Goal: Information Seeking & Learning: Learn about a topic

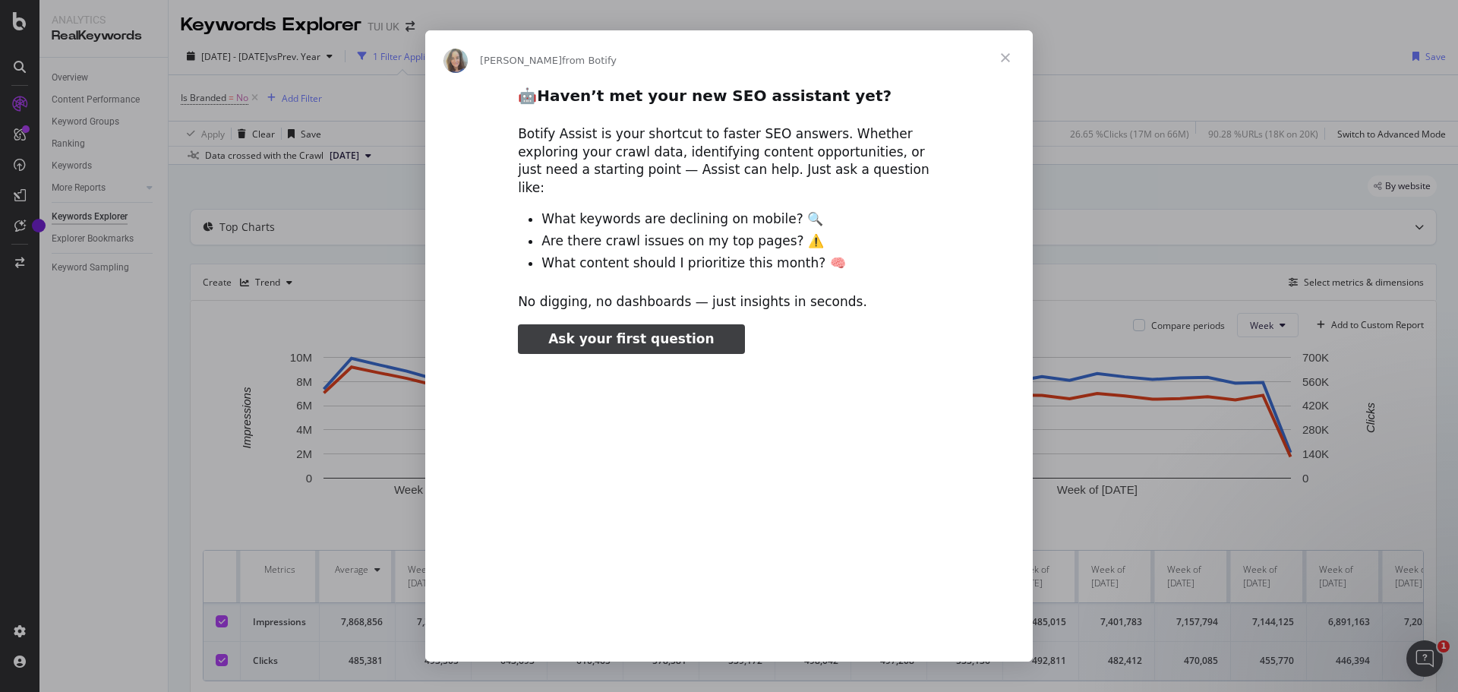
type input "78394"
click at [182, 380] on div "Intercom messenger" at bounding box center [729, 346] width 1458 height 692
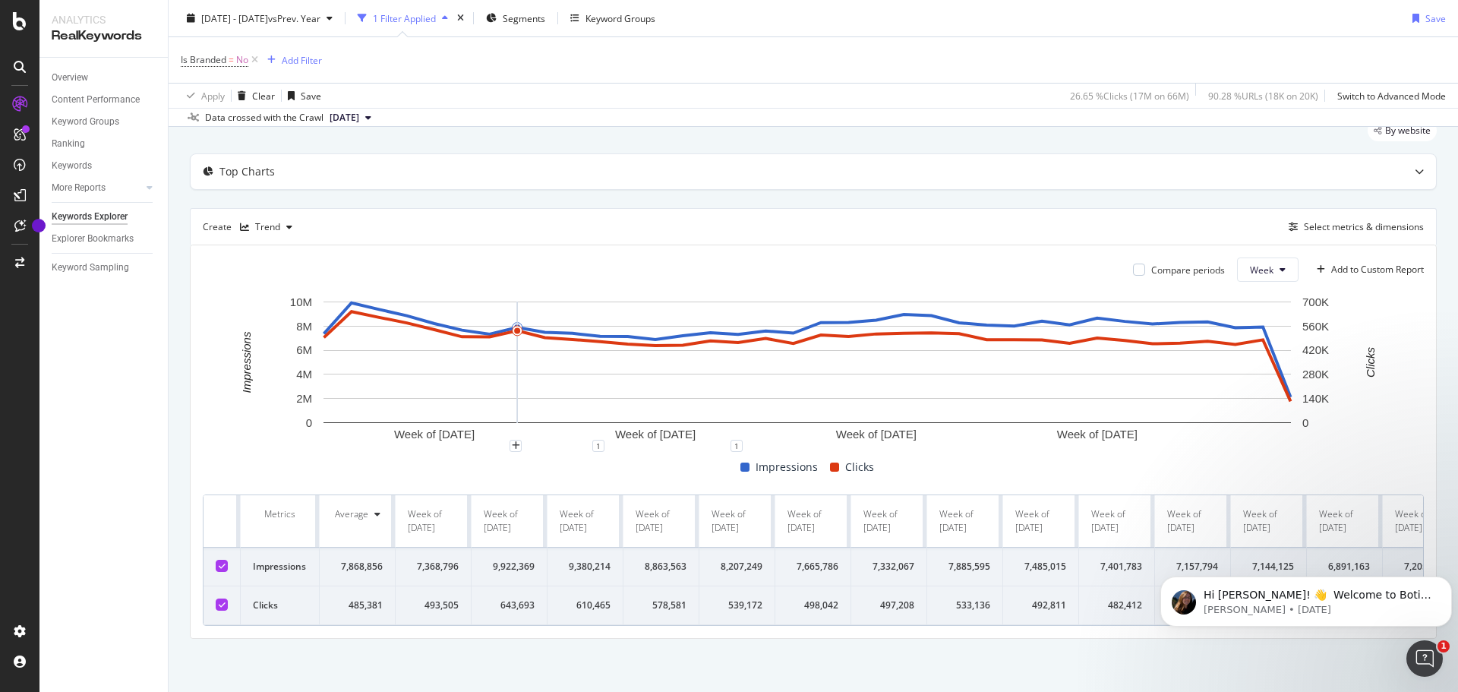
scroll to position [67, 0]
click at [224, 562] on icon at bounding box center [222, 566] width 7 height 8
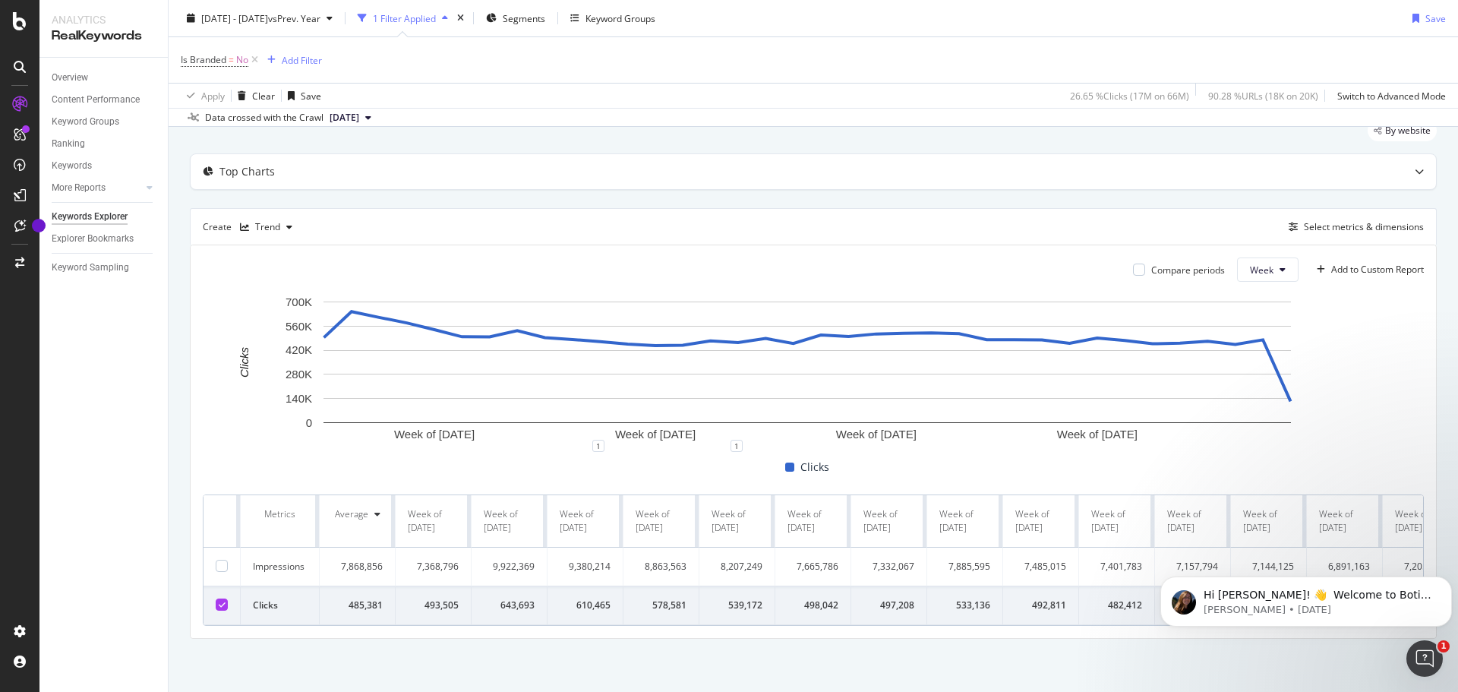
click at [359, 115] on span "[DATE]" at bounding box center [345, 118] width 30 height 14
click at [298, 118] on div "Data crossed with the Crawl" at bounding box center [264, 118] width 118 height 14
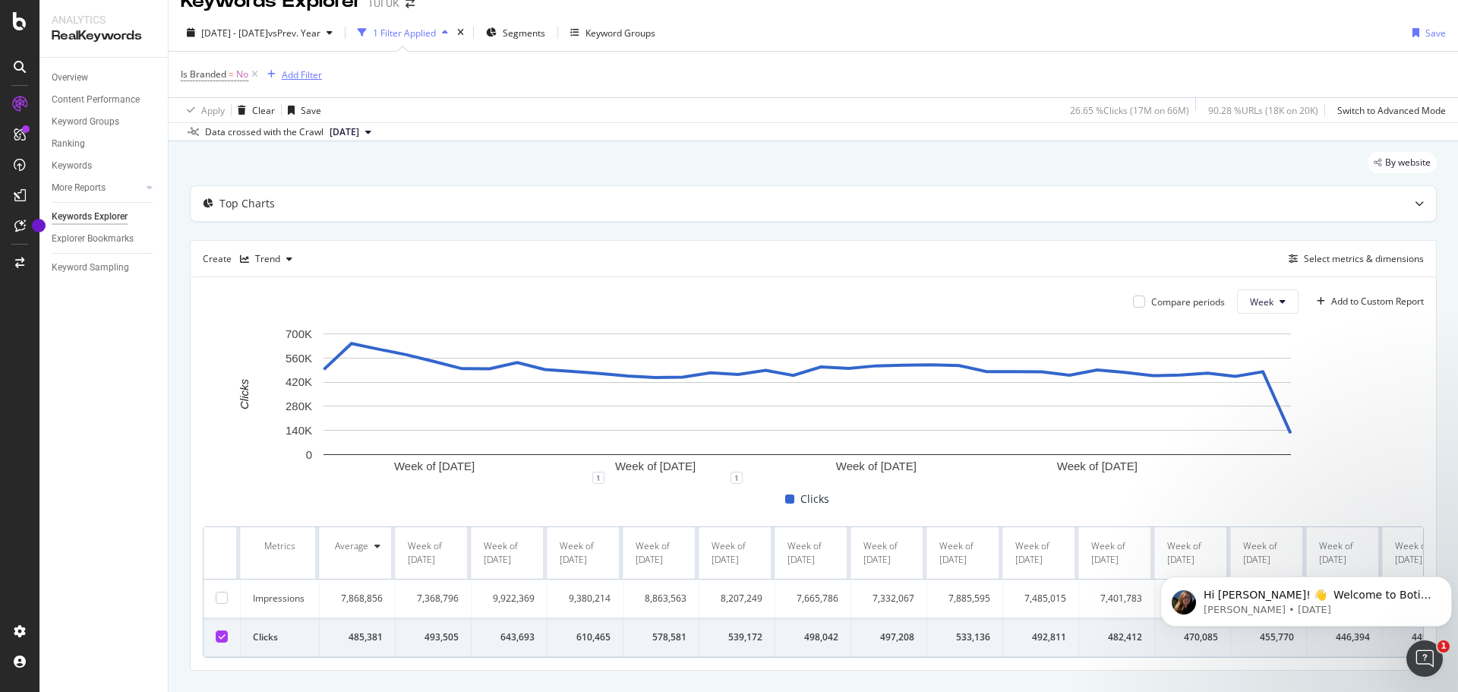
scroll to position [0, 0]
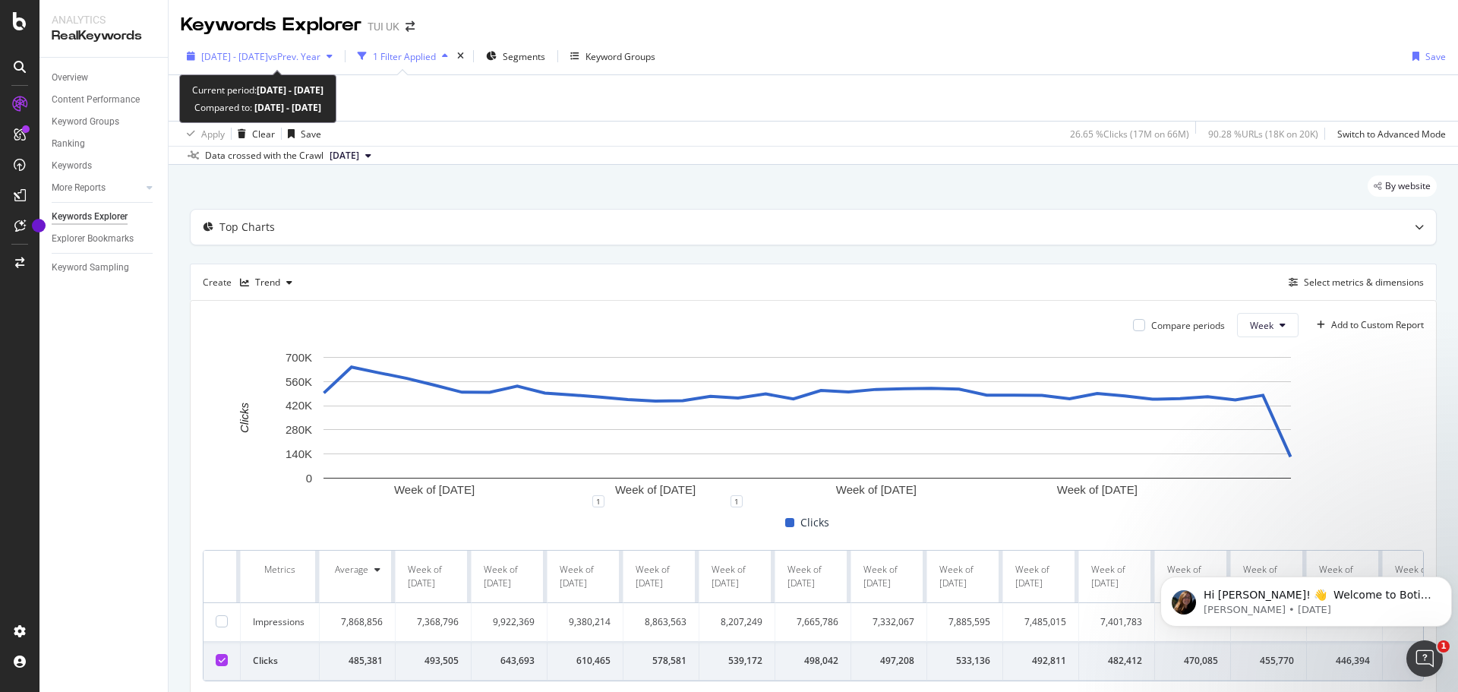
click at [321, 55] on span "vs Prev. Year" at bounding box center [294, 56] width 52 height 13
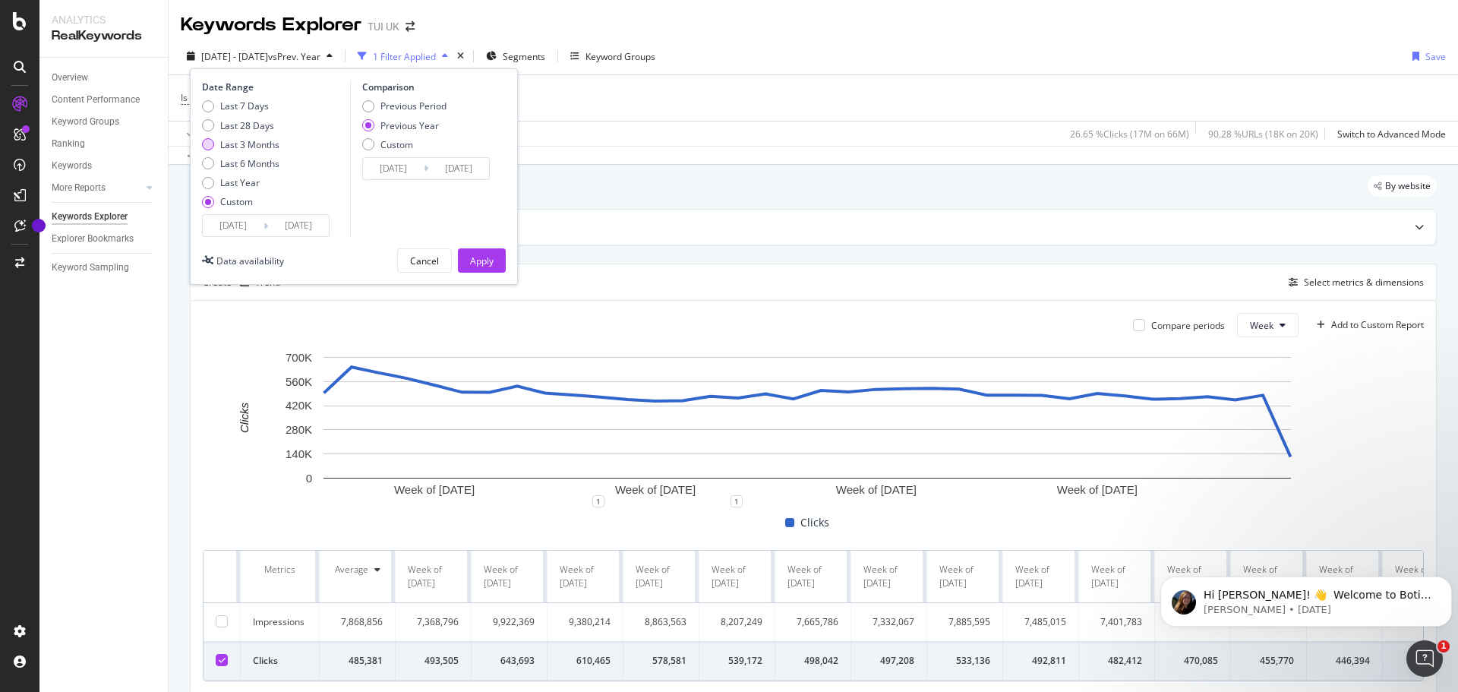
click at [245, 144] on div "Last 3 Months" at bounding box center [249, 144] width 59 height 13
type input "2025/06/13"
type input "2025/09/12"
type input "2024/06/14"
type input "2024/09/13"
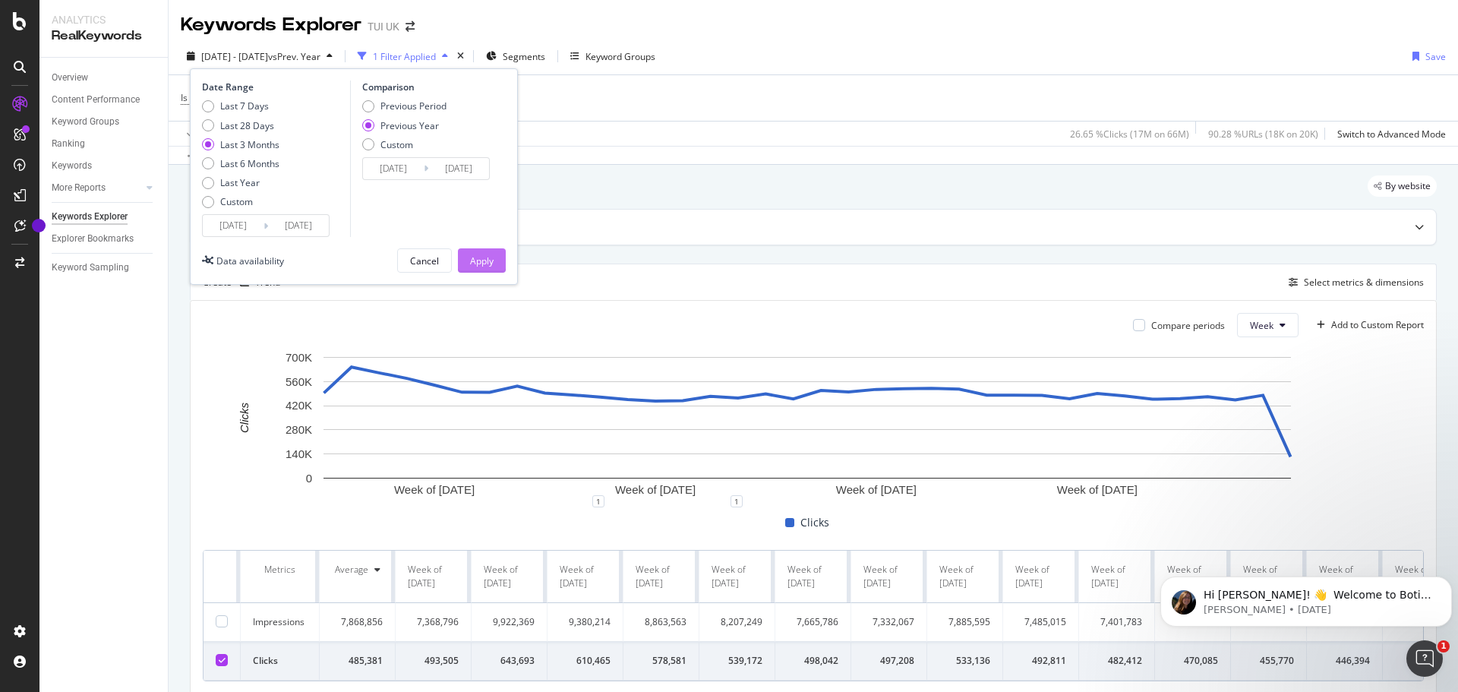
click at [481, 261] on div "Apply" at bounding box center [482, 260] width 24 height 13
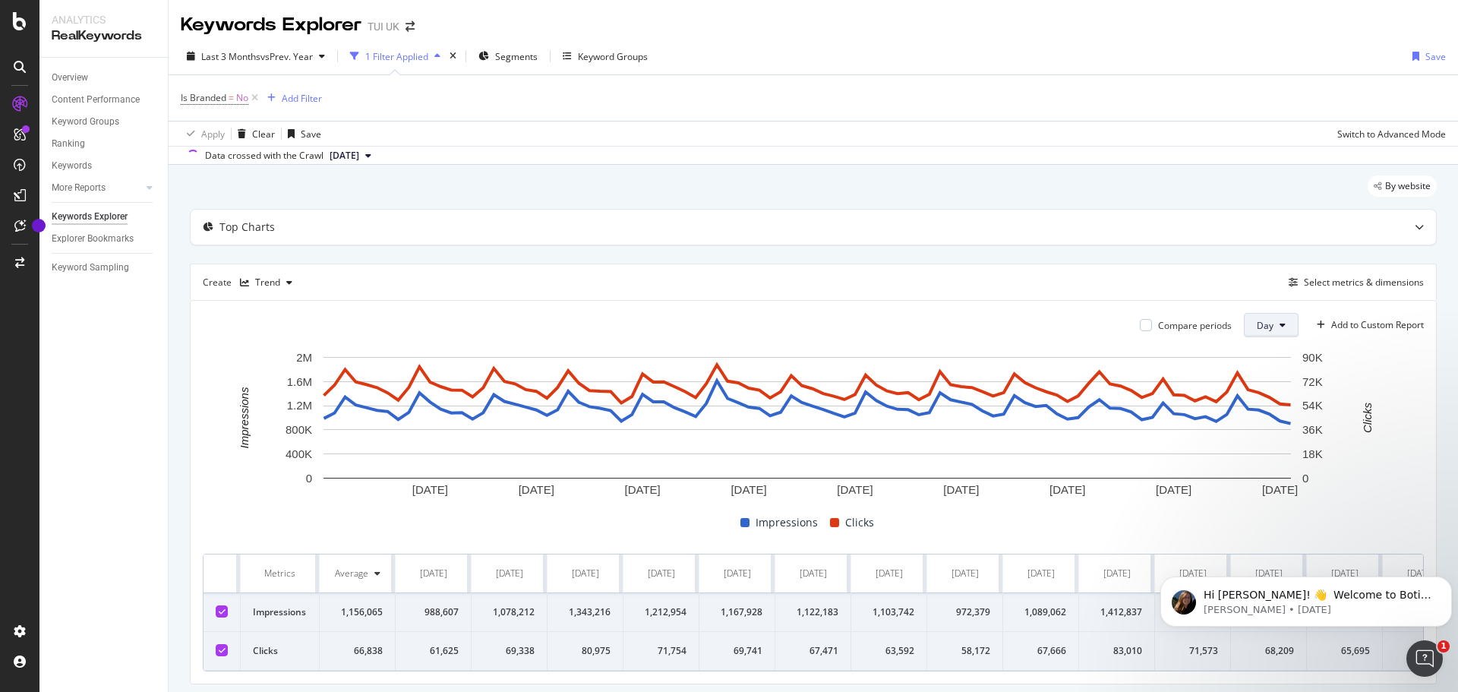
click at [1261, 327] on span "Day" at bounding box center [1265, 325] width 17 height 13
click at [1280, 325] on icon at bounding box center [1283, 325] width 6 height 9
click at [1274, 385] on div "Week" at bounding box center [1259, 383] width 52 height 22
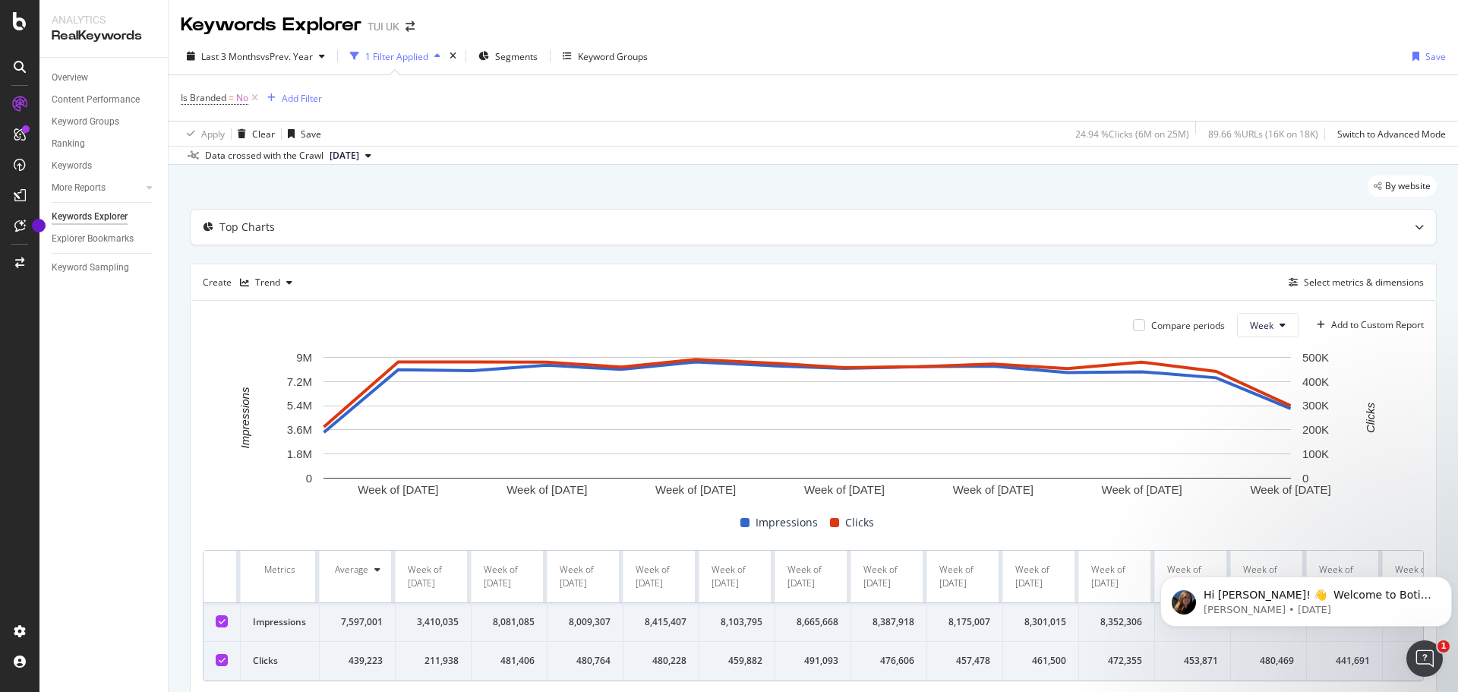
click at [224, 621] on icon at bounding box center [222, 622] width 7 height 8
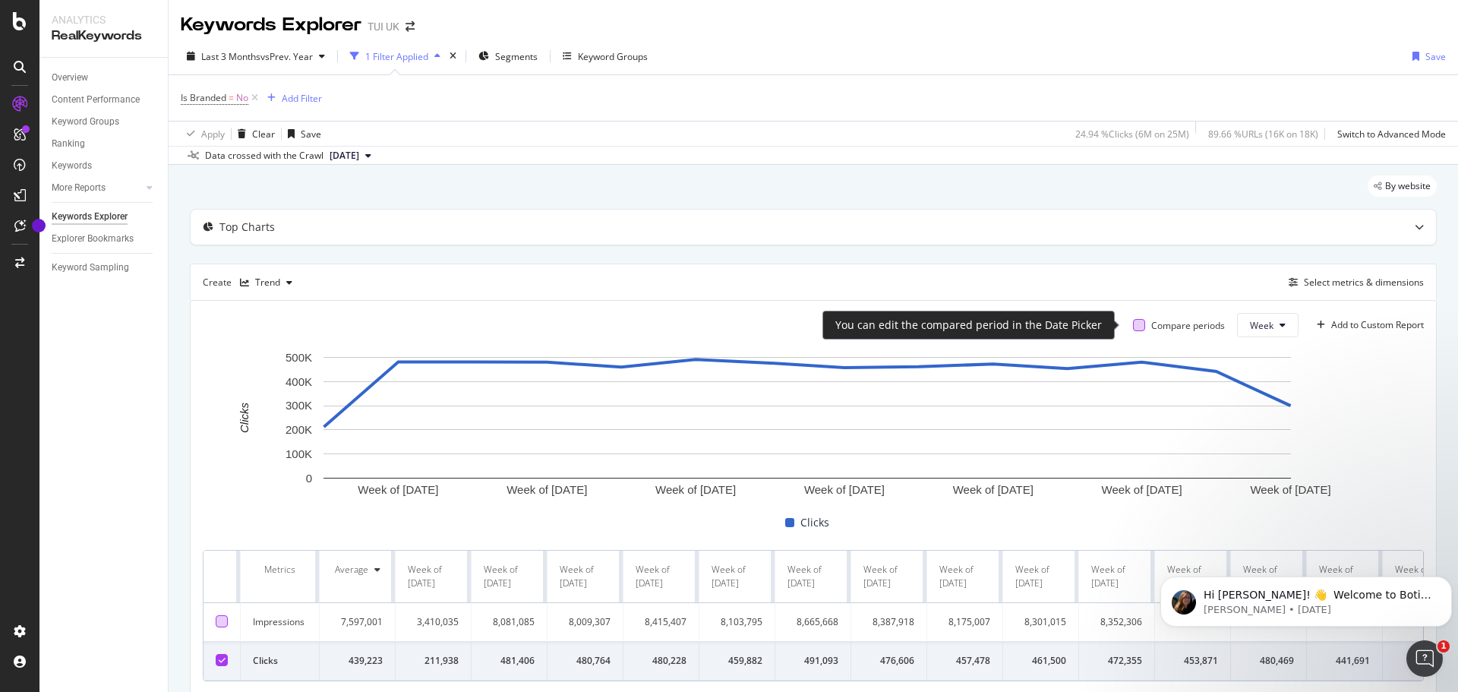
click at [1133, 326] on div at bounding box center [1139, 325] width 12 height 12
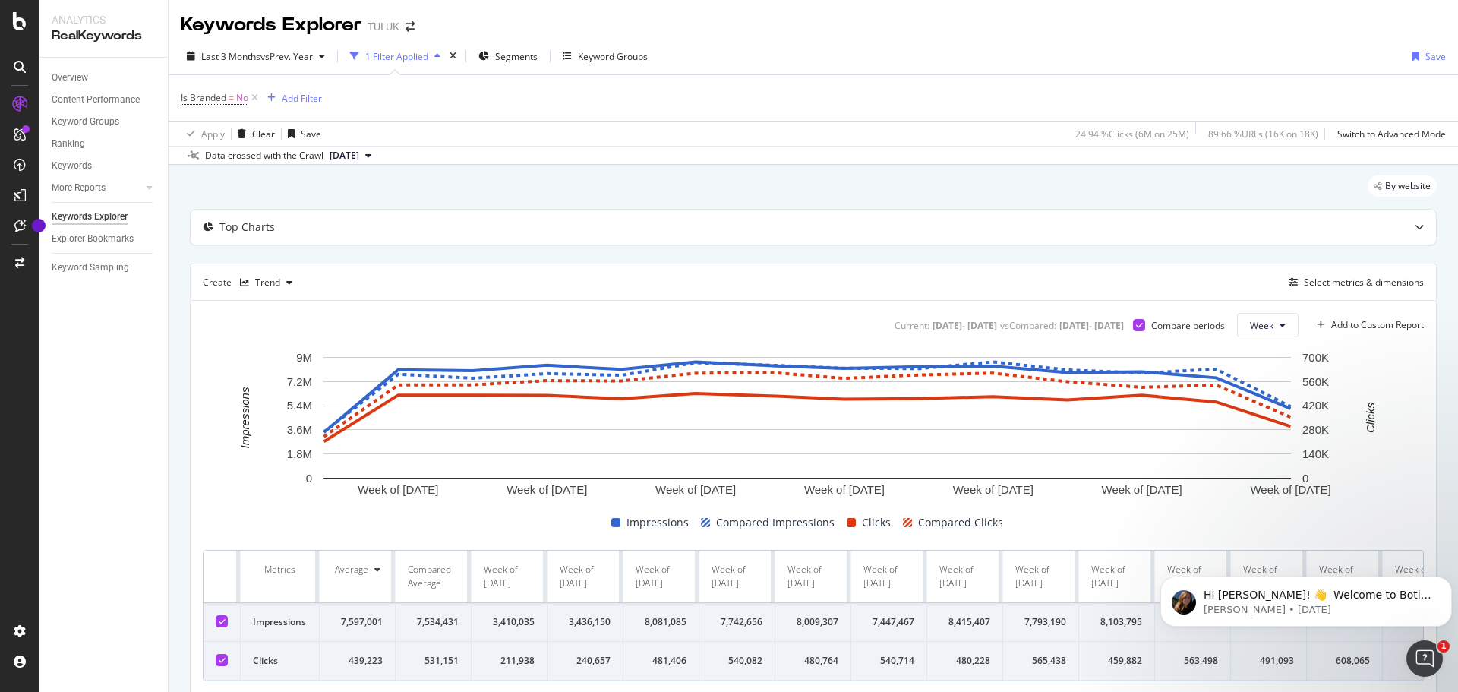
click at [227, 624] on div at bounding box center [222, 621] width 12 height 12
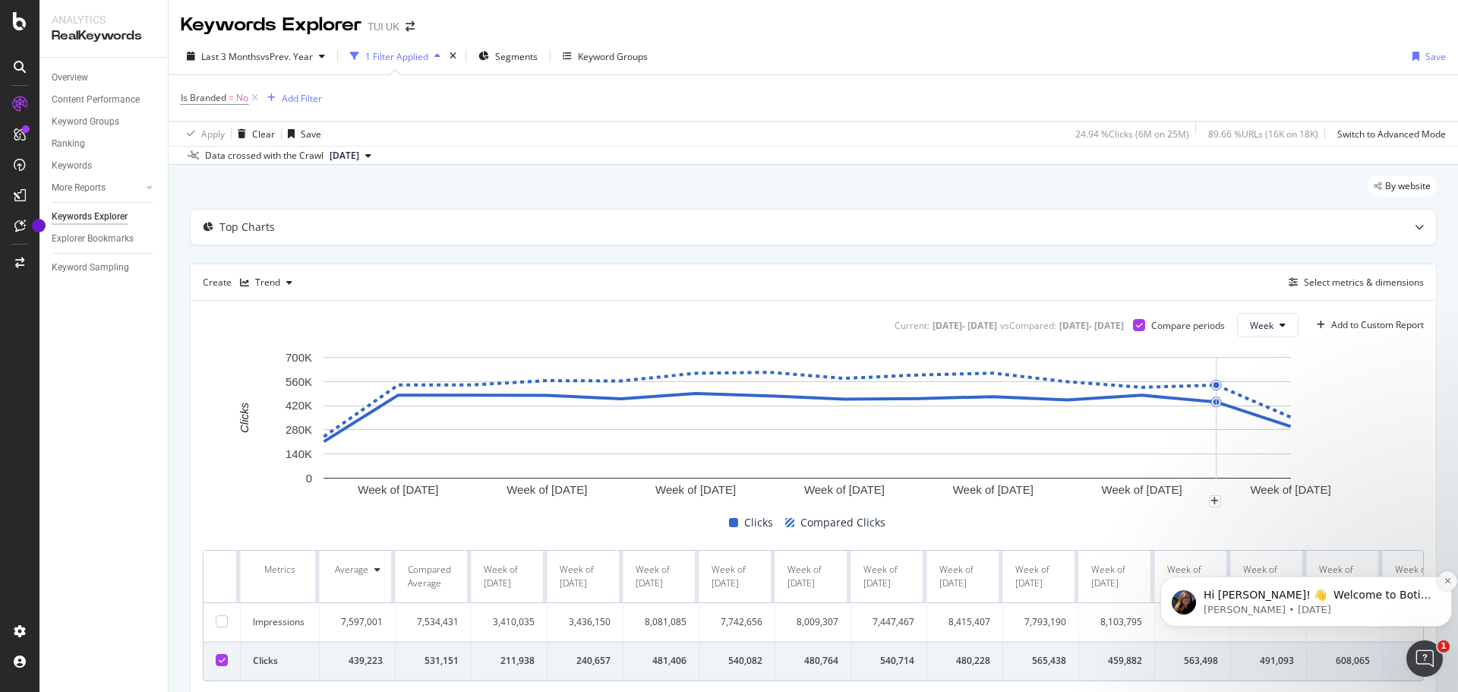
click at [1447, 580] on icon "Dismiss notification" at bounding box center [1447, 580] width 5 height 5
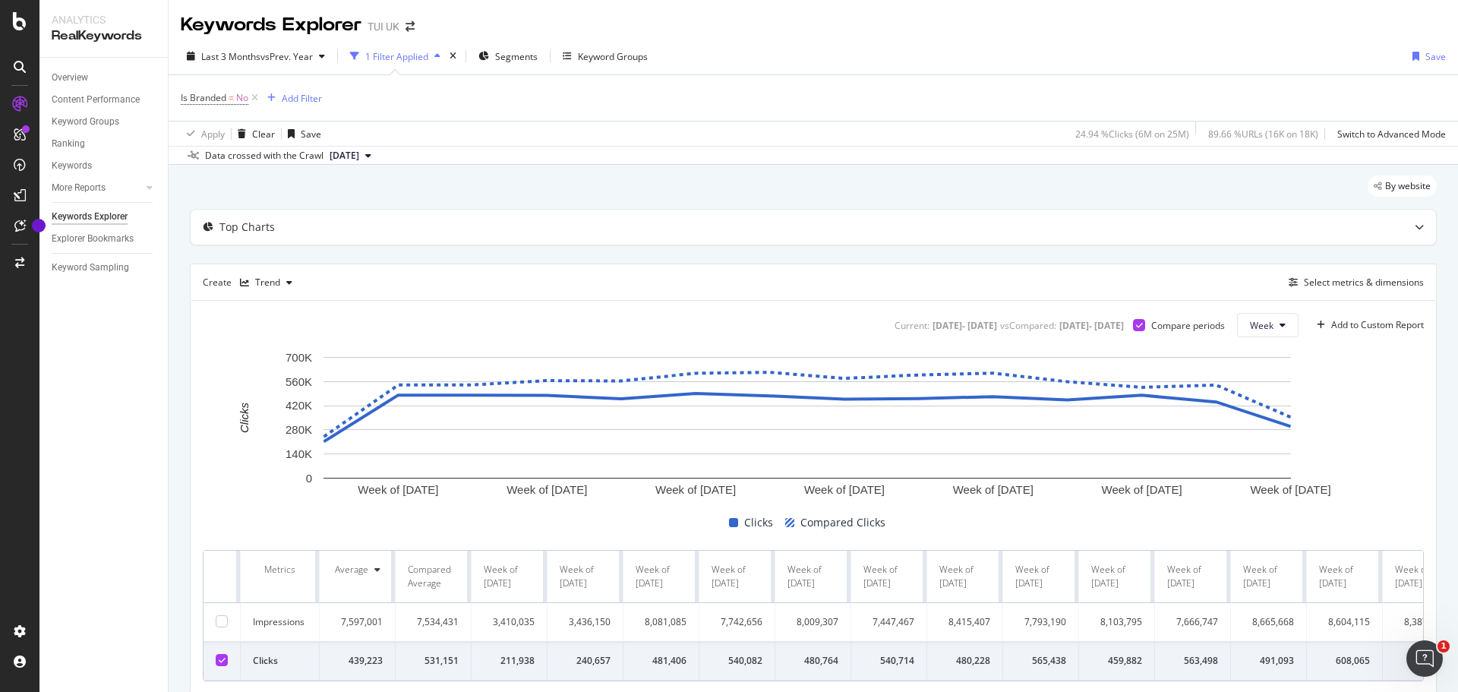
click at [370, 26] on div "TUI UK" at bounding box center [384, 26] width 32 height 15
click at [411, 30] on icon "arrow-right-arrow-left" at bounding box center [410, 26] width 9 height 11
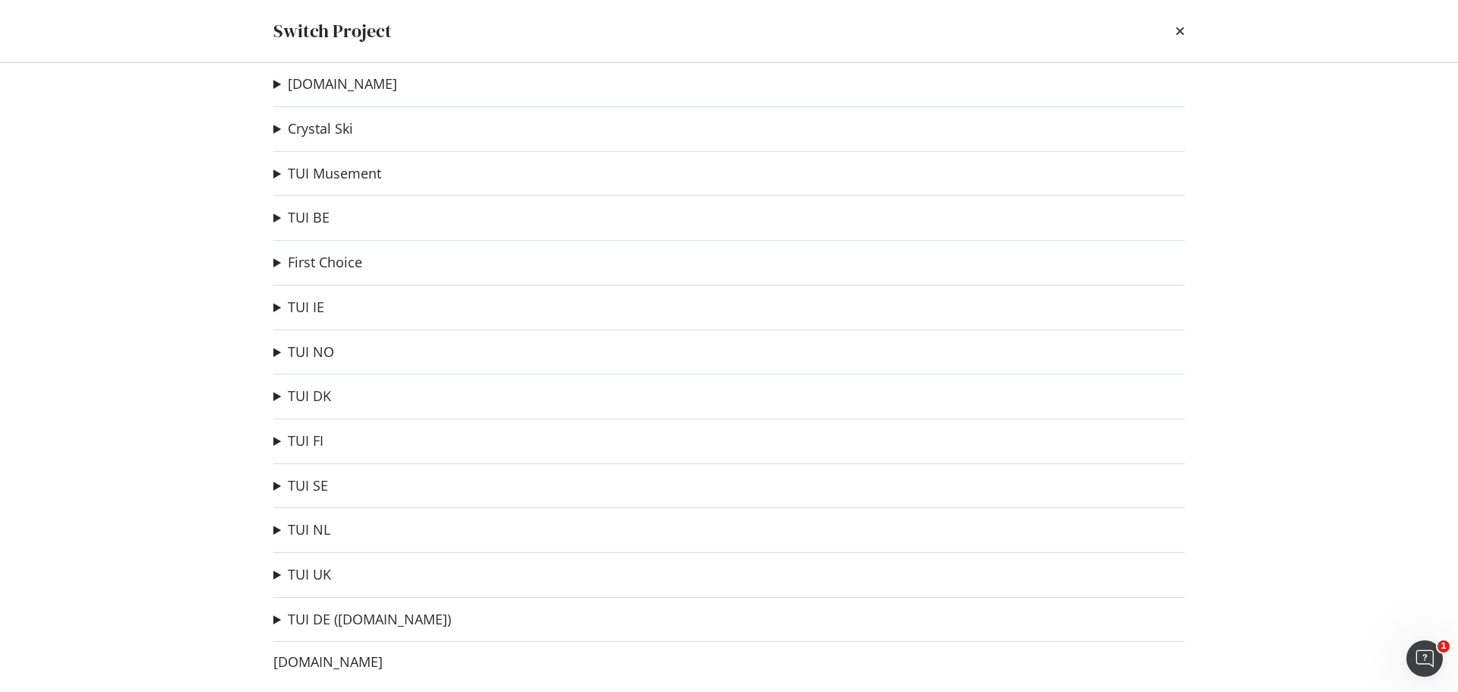
scroll to position [28, 0]
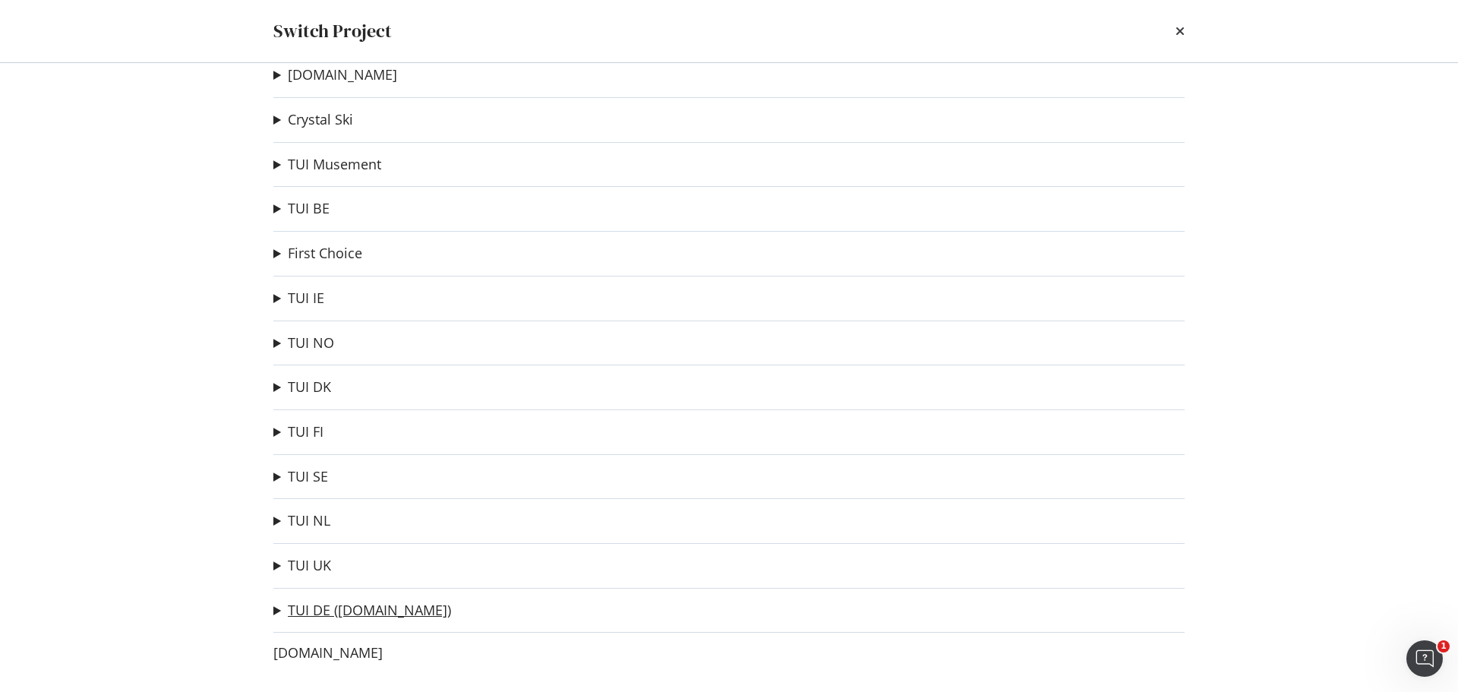
click at [323, 608] on link "TUI DE (tui.com)" at bounding box center [369, 610] width 163 height 16
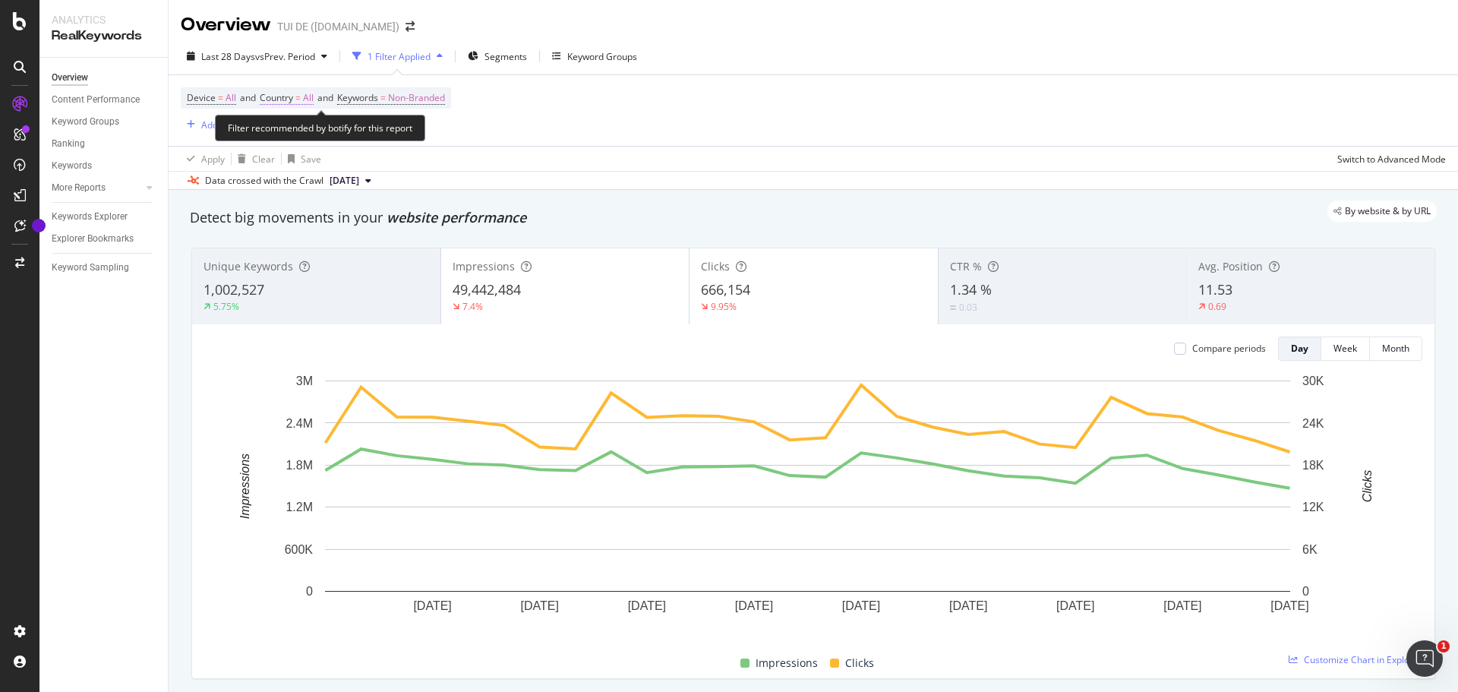
click at [286, 98] on span "Country" at bounding box center [276, 97] width 33 height 13
click at [622, 116] on div "Device = All and Country = All and Keywords = Non-Branded Add Filter" at bounding box center [813, 110] width 1265 height 71
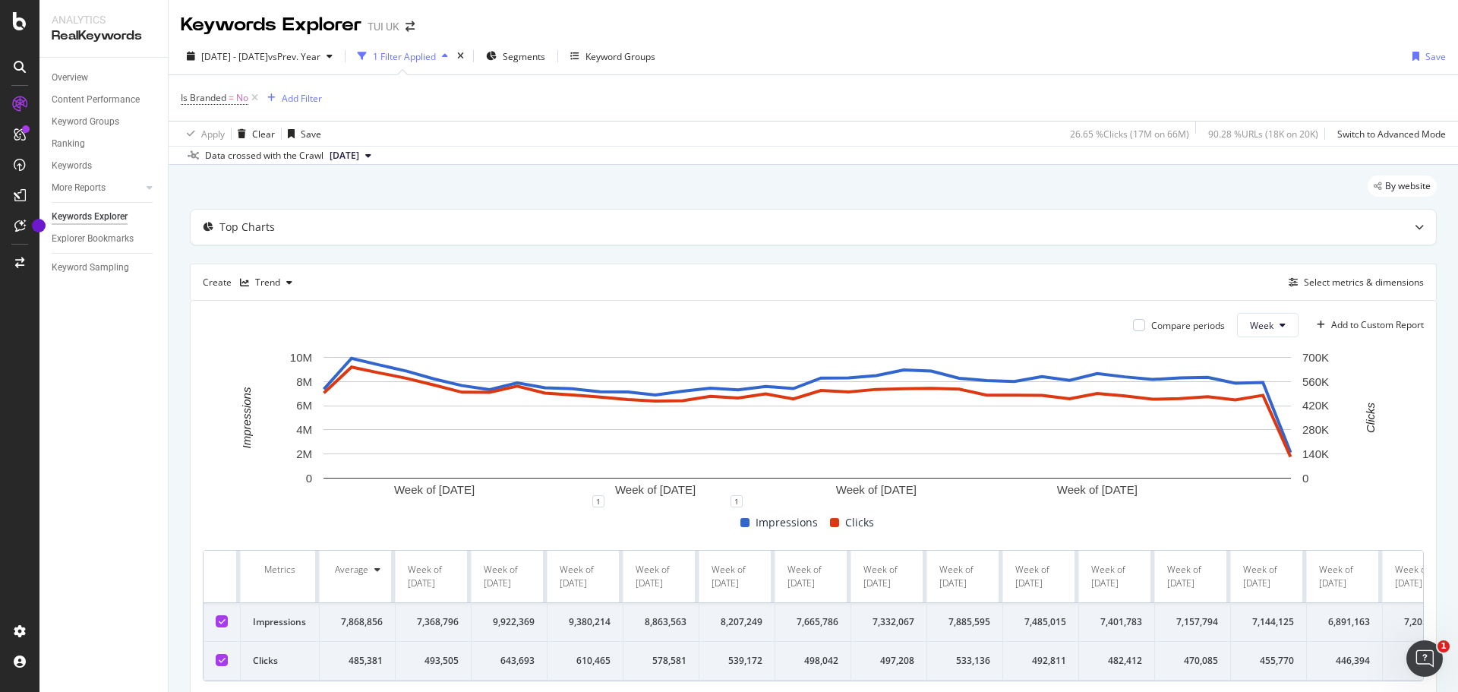
click at [359, 156] on span "[DATE]" at bounding box center [345, 156] width 30 height 14
click at [229, 618] on td at bounding box center [222, 622] width 37 height 39
click at [225, 621] on icon at bounding box center [222, 622] width 7 height 8
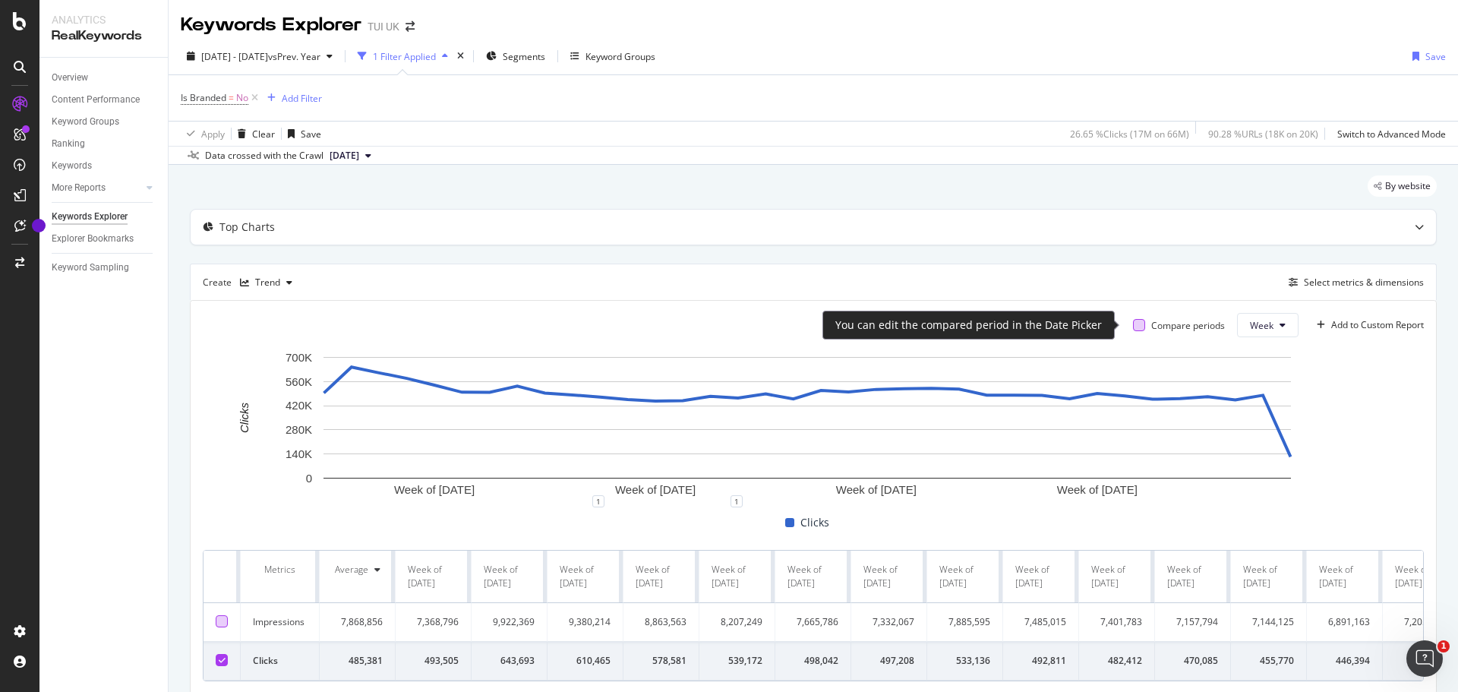
click at [1133, 325] on div at bounding box center [1139, 325] width 12 height 12
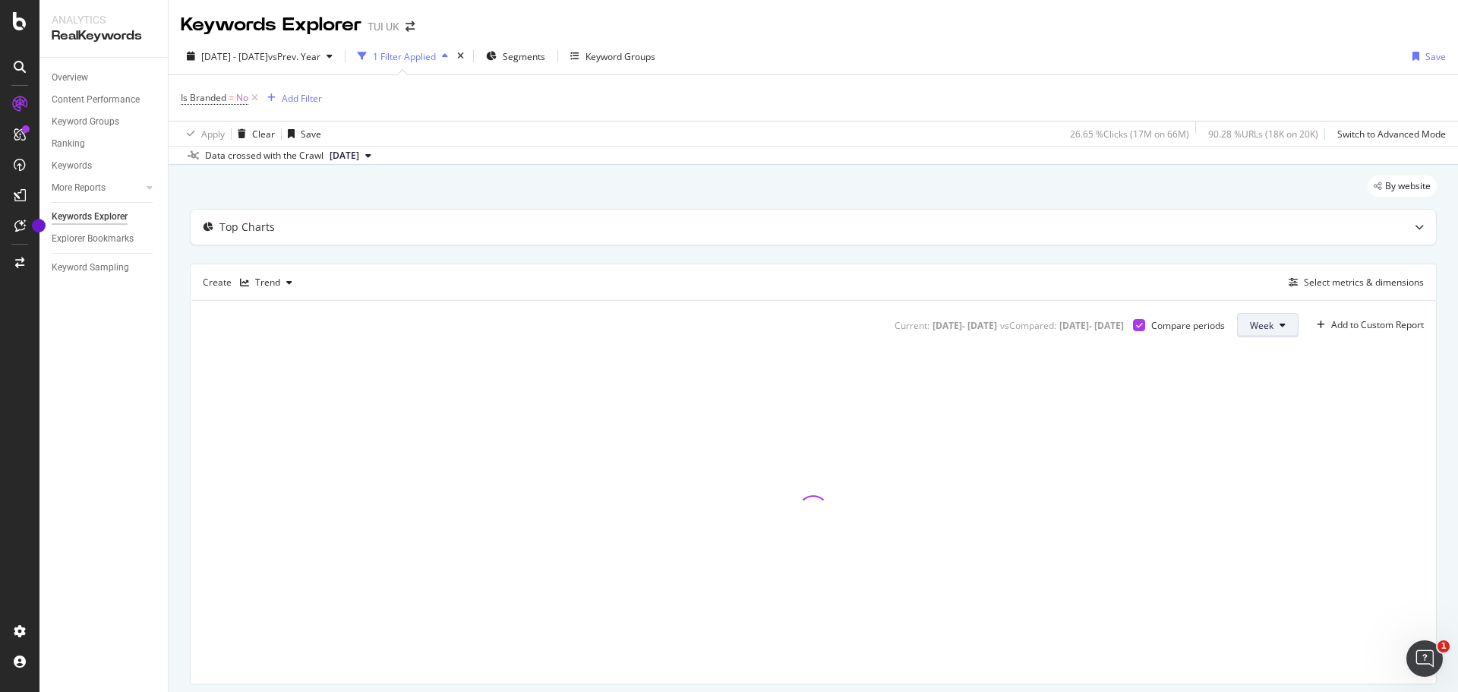
click at [1277, 329] on button "Week" at bounding box center [1268, 325] width 62 height 24
click at [1262, 410] on span "Month" at bounding box center [1251, 412] width 27 height 14
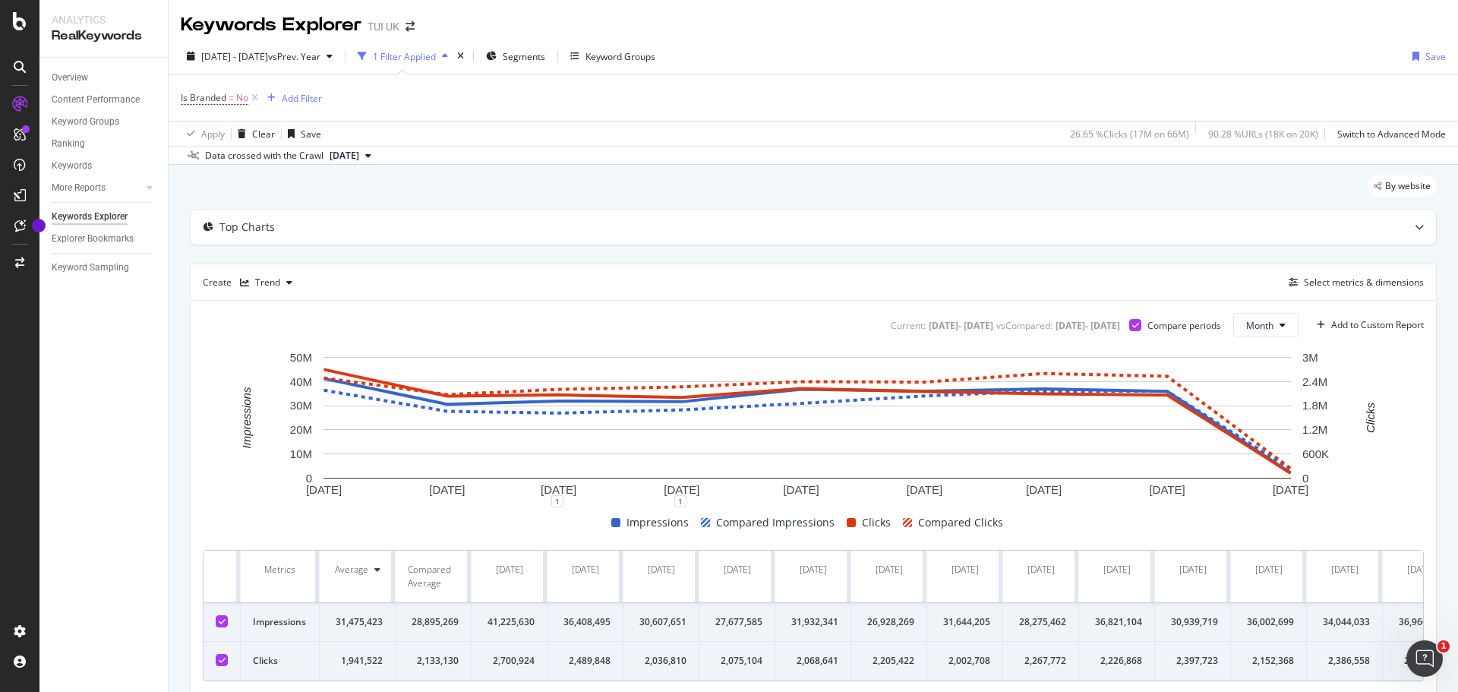
click at [225, 619] on icon at bounding box center [222, 622] width 7 height 8
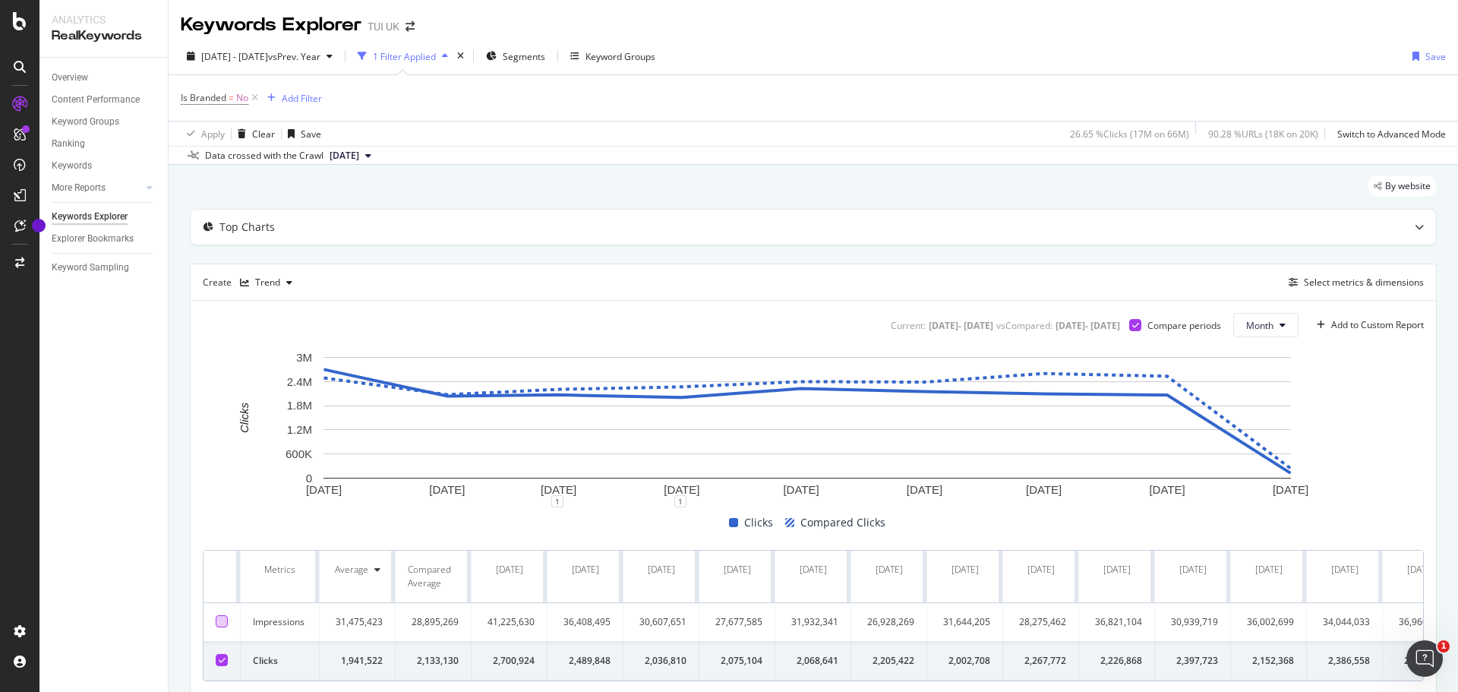
click at [359, 156] on span "2025 Sep. 2nd" at bounding box center [345, 156] width 30 height 14
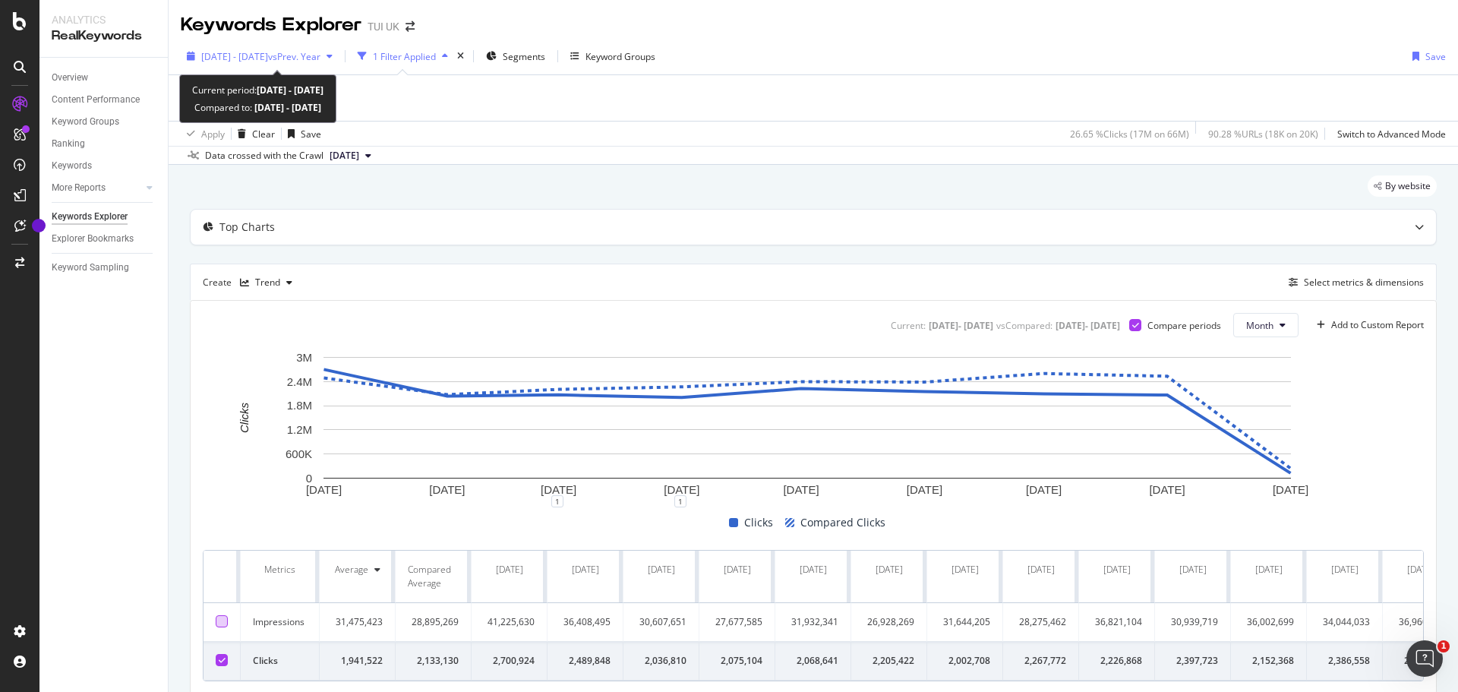
click at [268, 55] on span "2025 Jan. 1st - Sep. 2nd" at bounding box center [234, 56] width 67 height 13
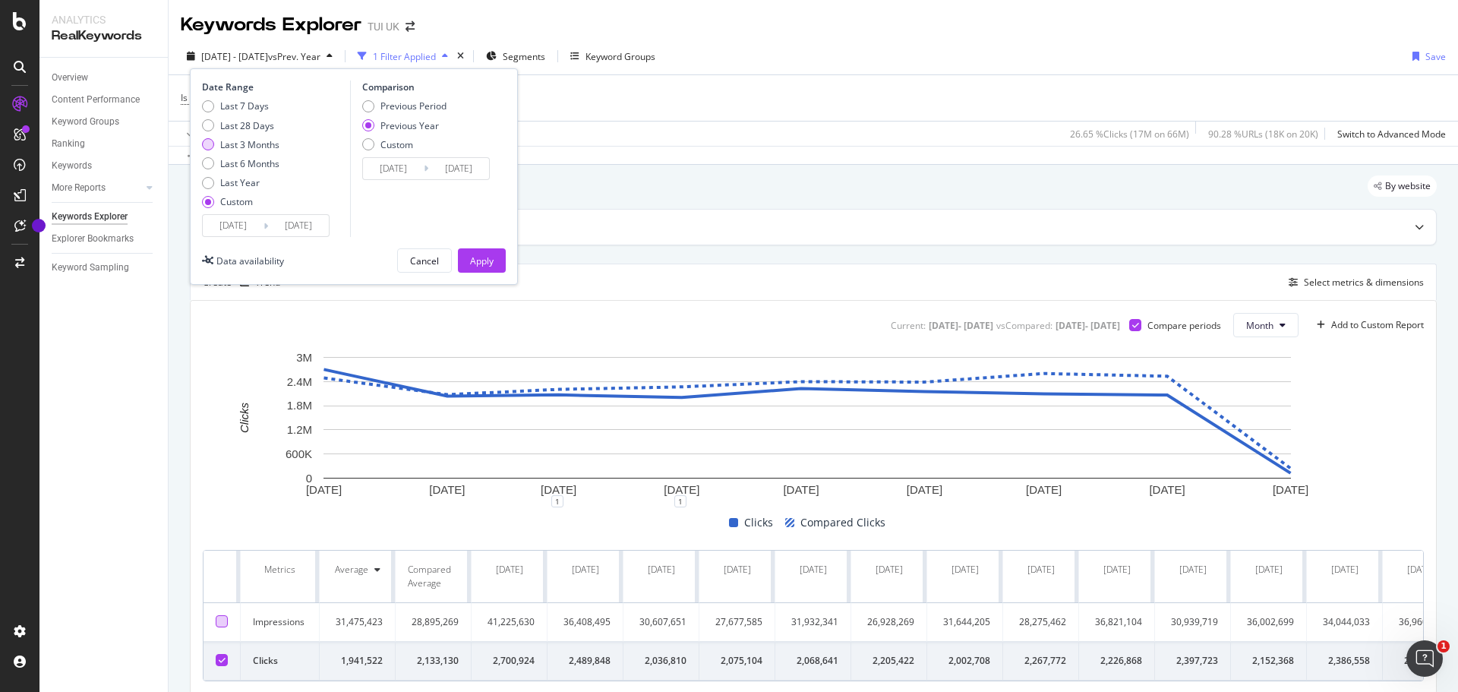
click at [212, 144] on div "Last 3 Months" at bounding box center [208, 144] width 12 height 12
type input "2025/06/13"
type input "2025/09/12"
type input "2024/06/14"
type input "2024/09/13"
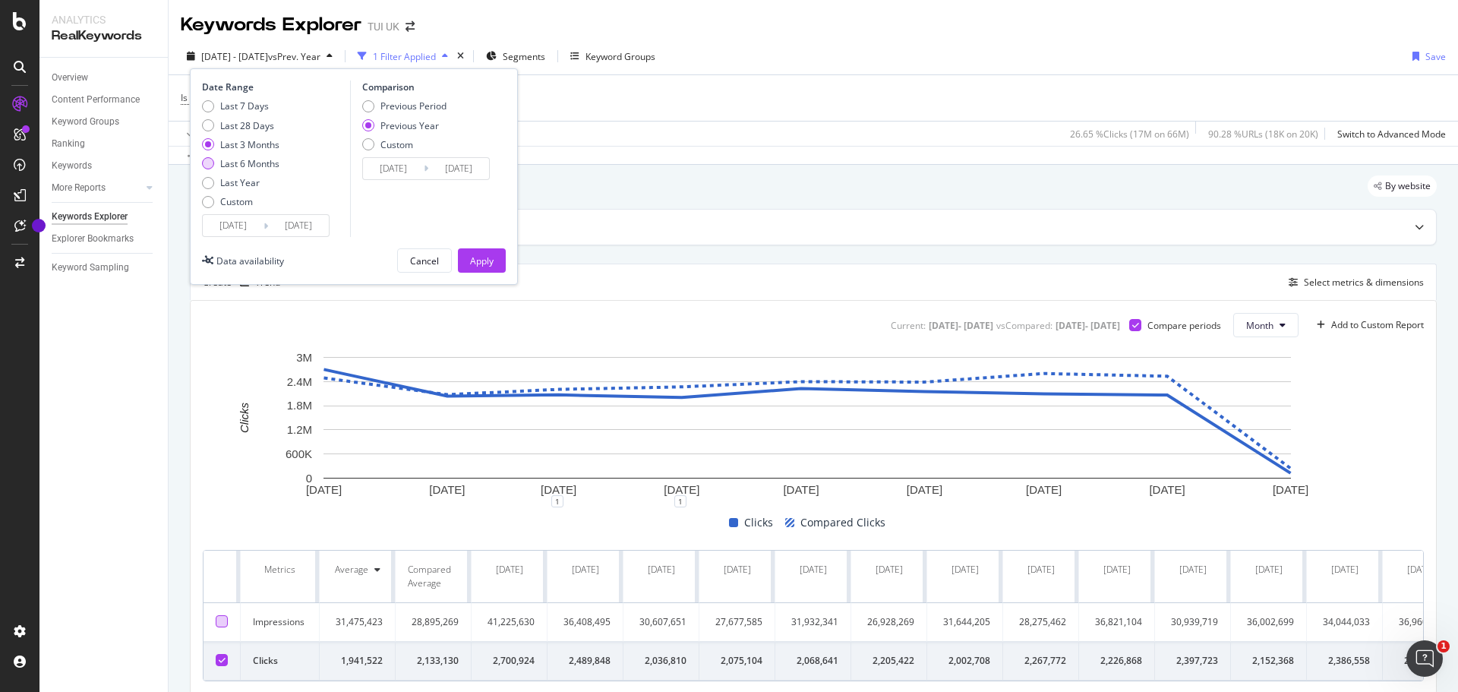
click at [232, 162] on div "Last 6 Months" at bounding box center [249, 163] width 59 height 13
type input "2025/03/13"
type input "2024/03/14"
click at [485, 258] on div "Apply" at bounding box center [482, 260] width 24 height 13
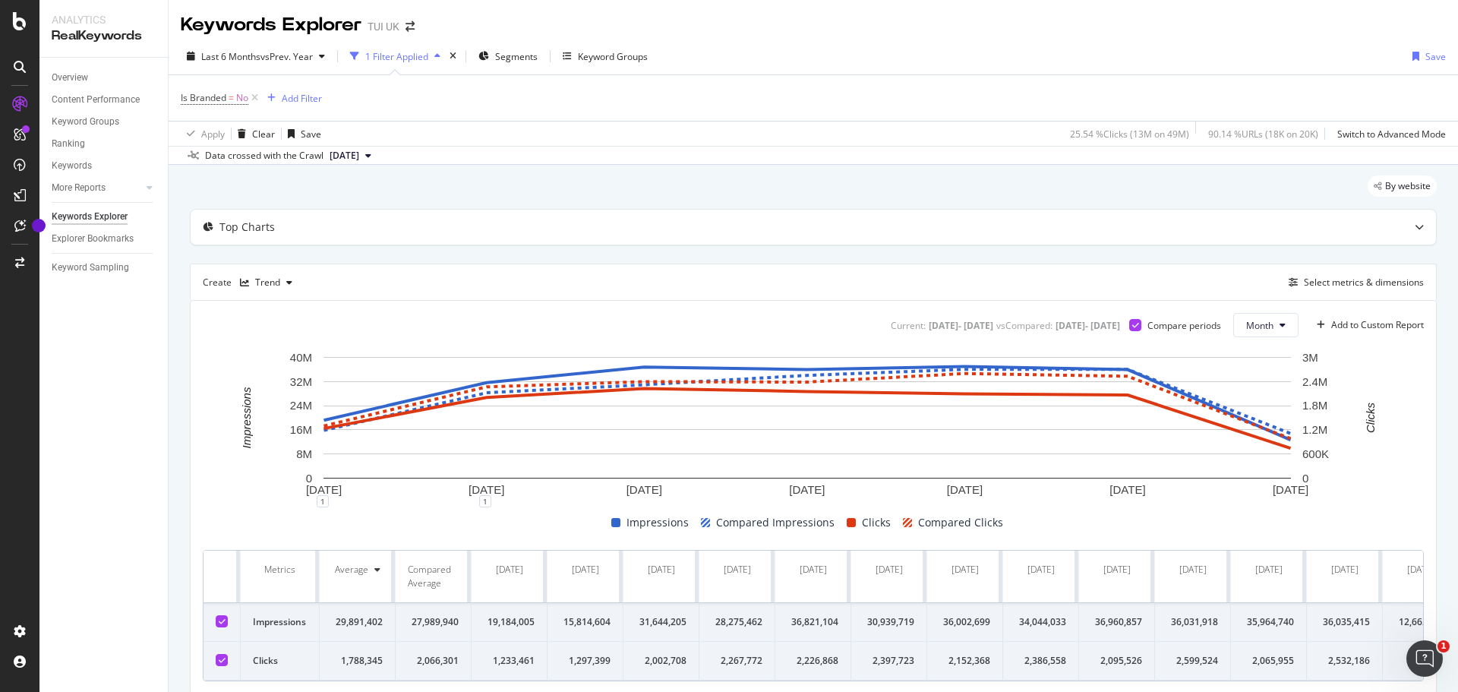
click at [222, 623] on icon at bounding box center [222, 622] width 7 height 8
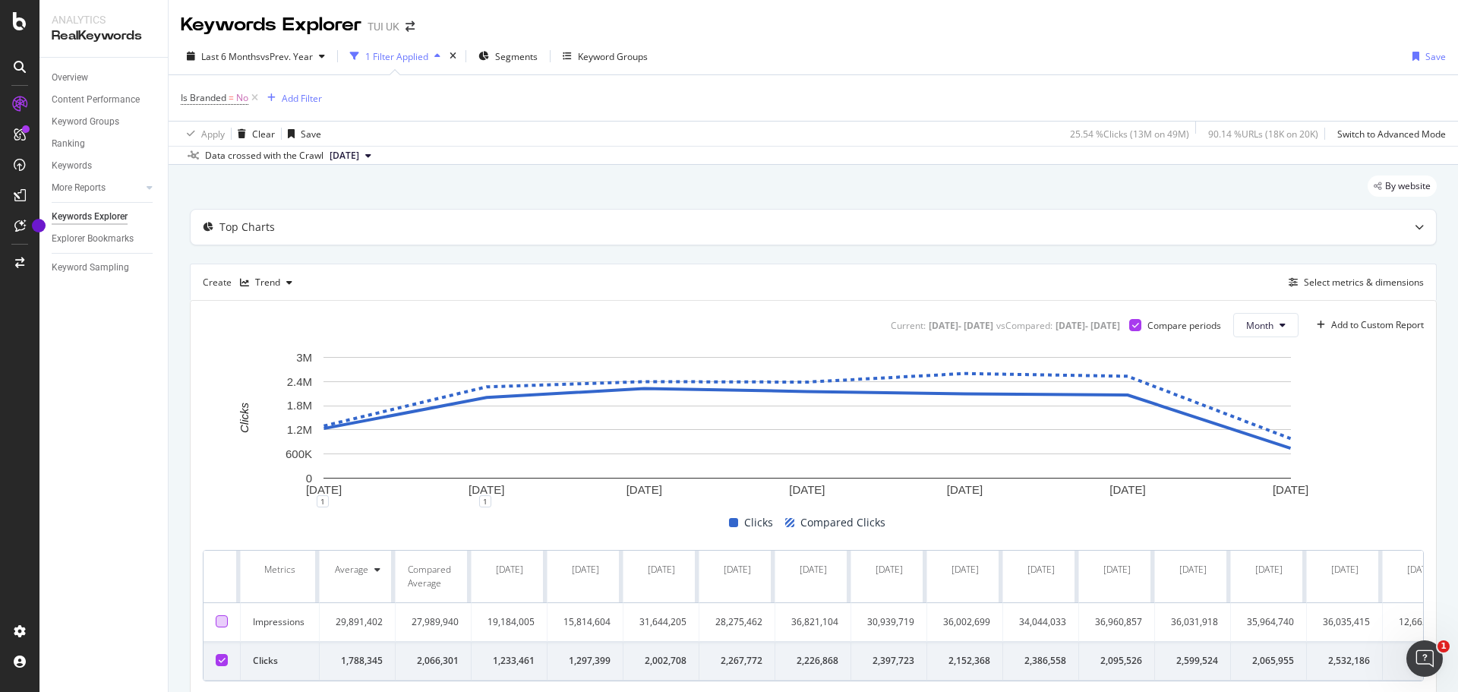
click at [220, 655] on div at bounding box center [222, 660] width 12 height 12
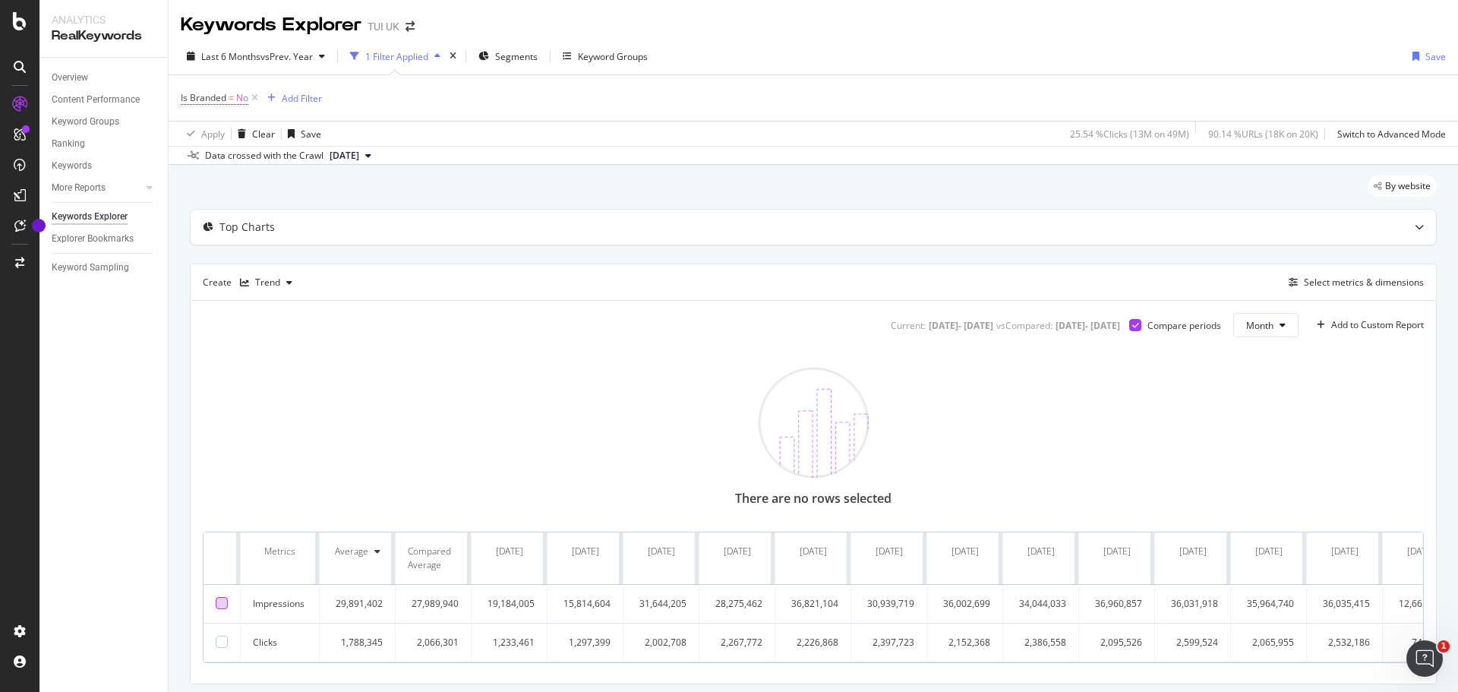
click at [223, 615] on td at bounding box center [222, 604] width 37 height 39
click at [221, 604] on div at bounding box center [222, 603] width 12 height 12
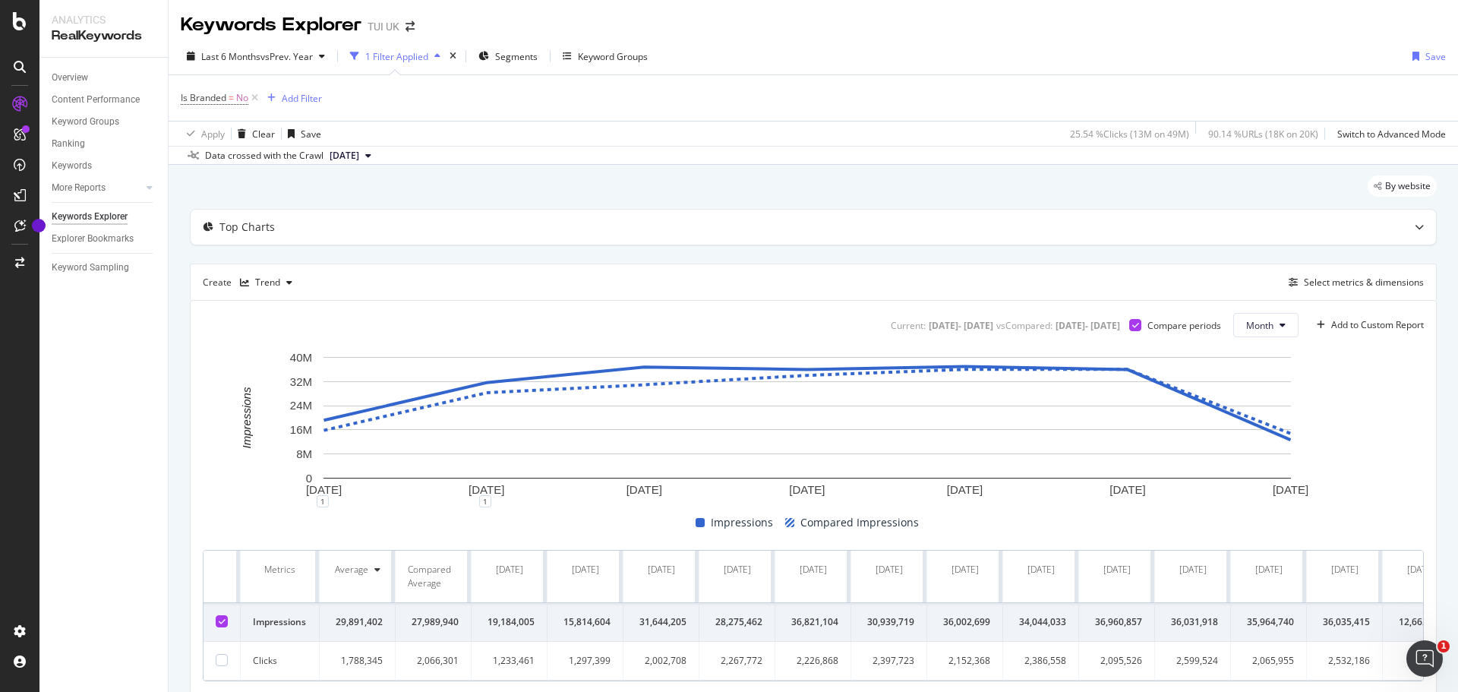
click at [220, 611] on td at bounding box center [222, 622] width 37 height 39
click at [223, 621] on icon at bounding box center [222, 622] width 7 height 8
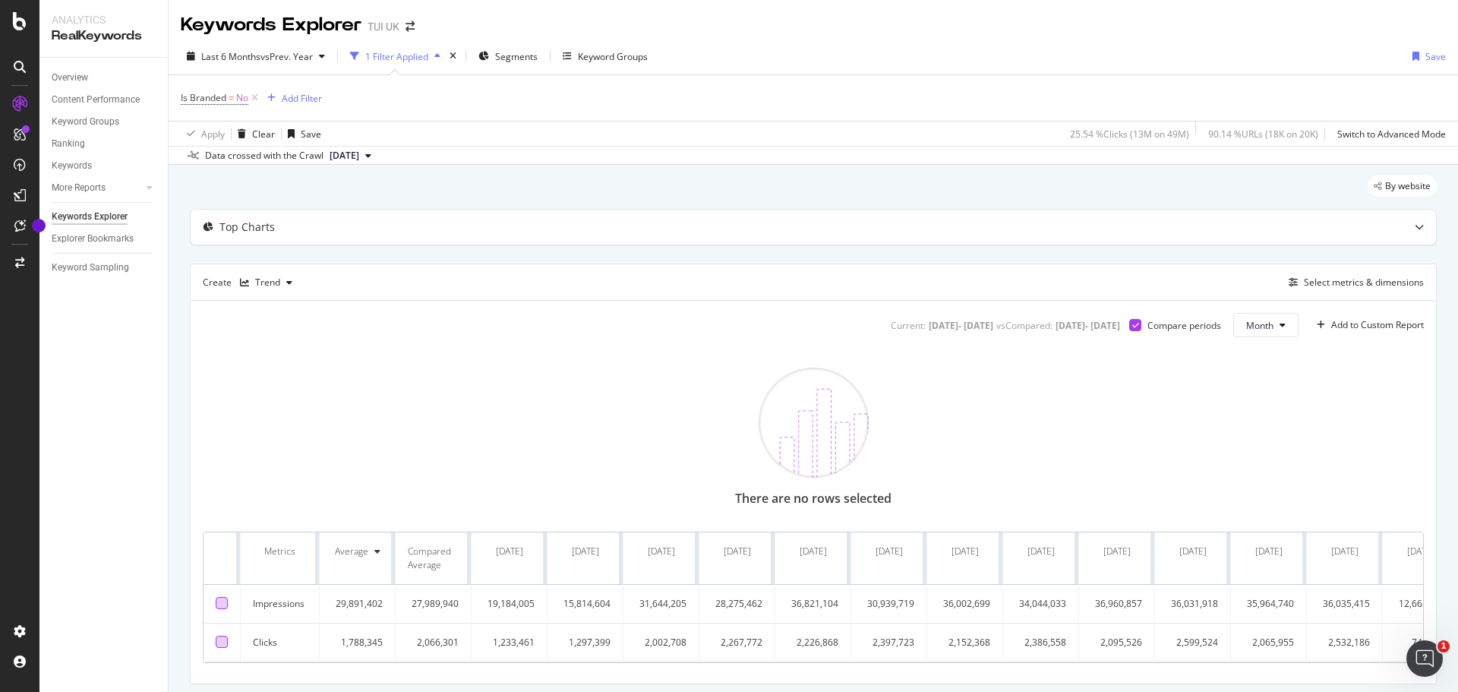
click at [223, 641] on div at bounding box center [222, 642] width 12 height 12
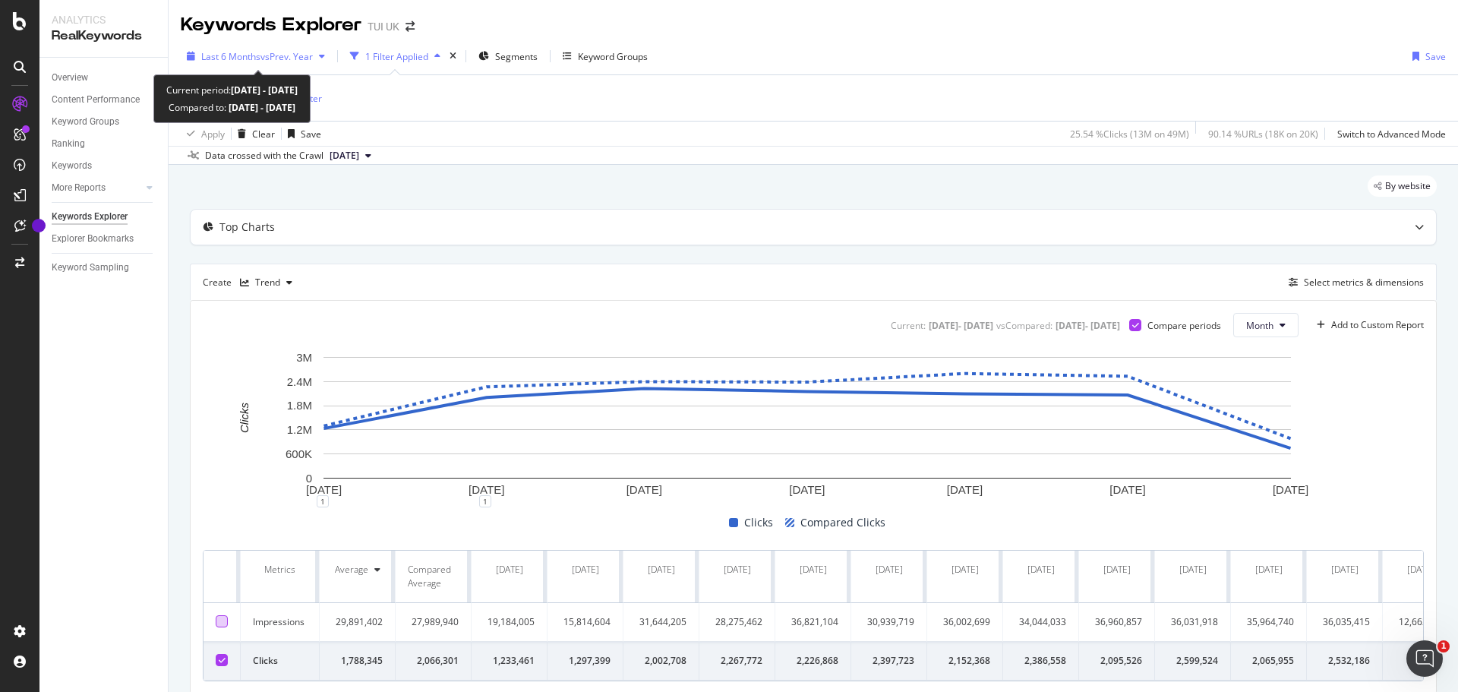
click at [313, 55] on span "vs Prev. Year" at bounding box center [287, 56] width 52 height 13
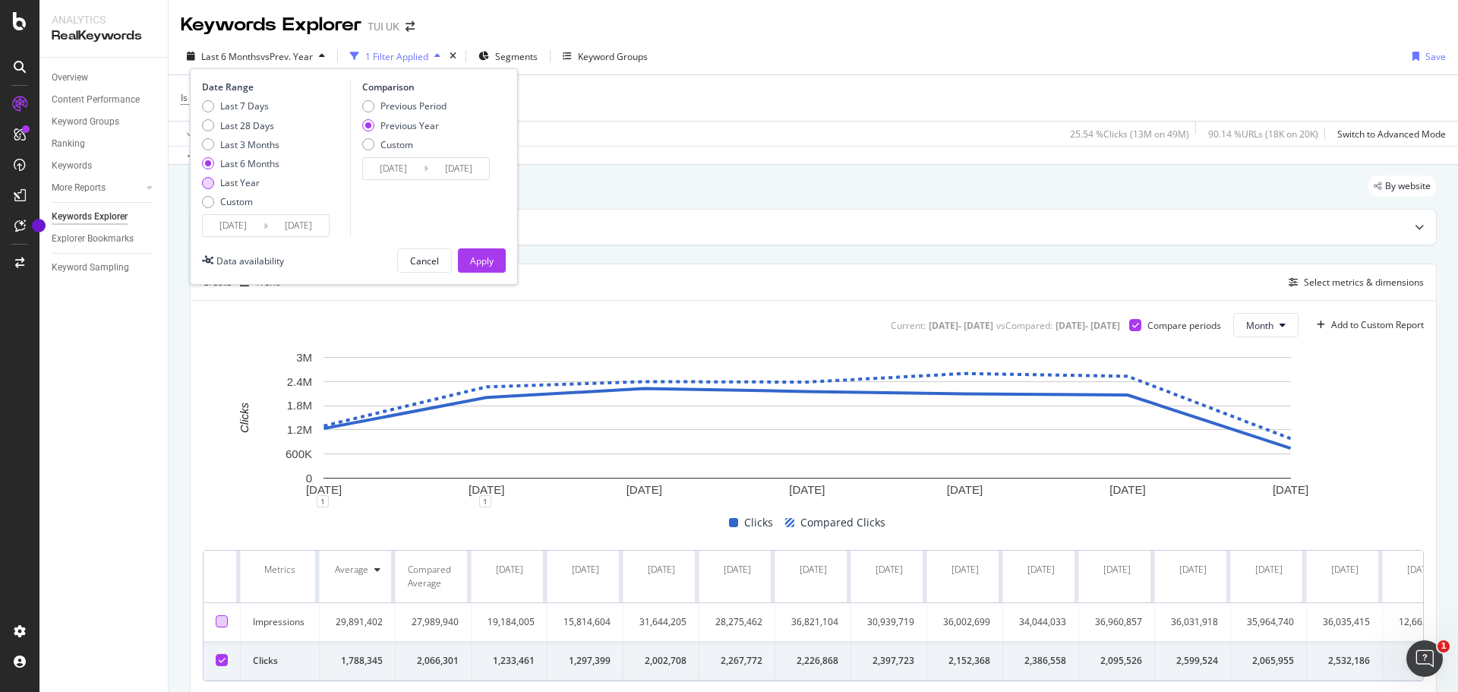
click at [210, 182] on div "Last Year" at bounding box center [208, 183] width 12 height 12
type input "2024/09/13"
type input "2023/09/15"
click at [496, 260] on button "Apply" at bounding box center [482, 260] width 48 height 24
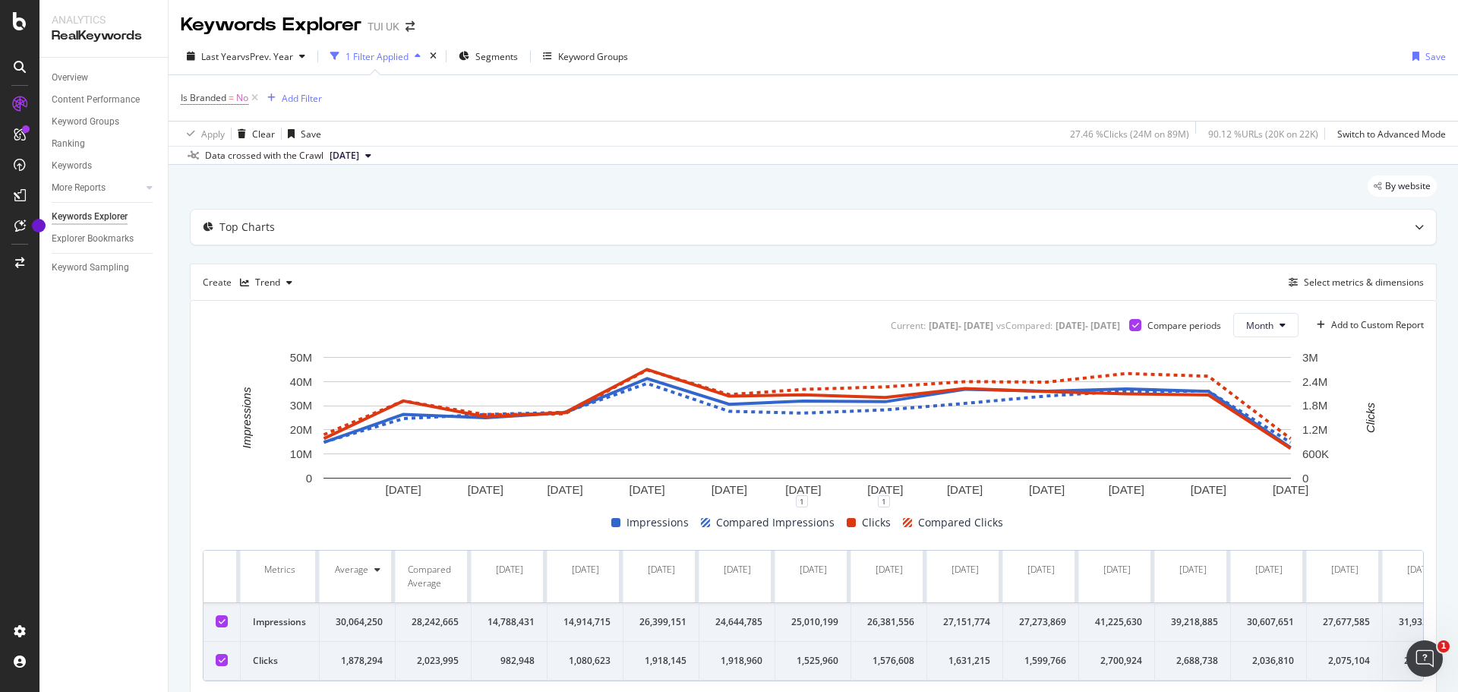
click at [221, 617] on div at bounding box center [222, 621] width 12 height 12
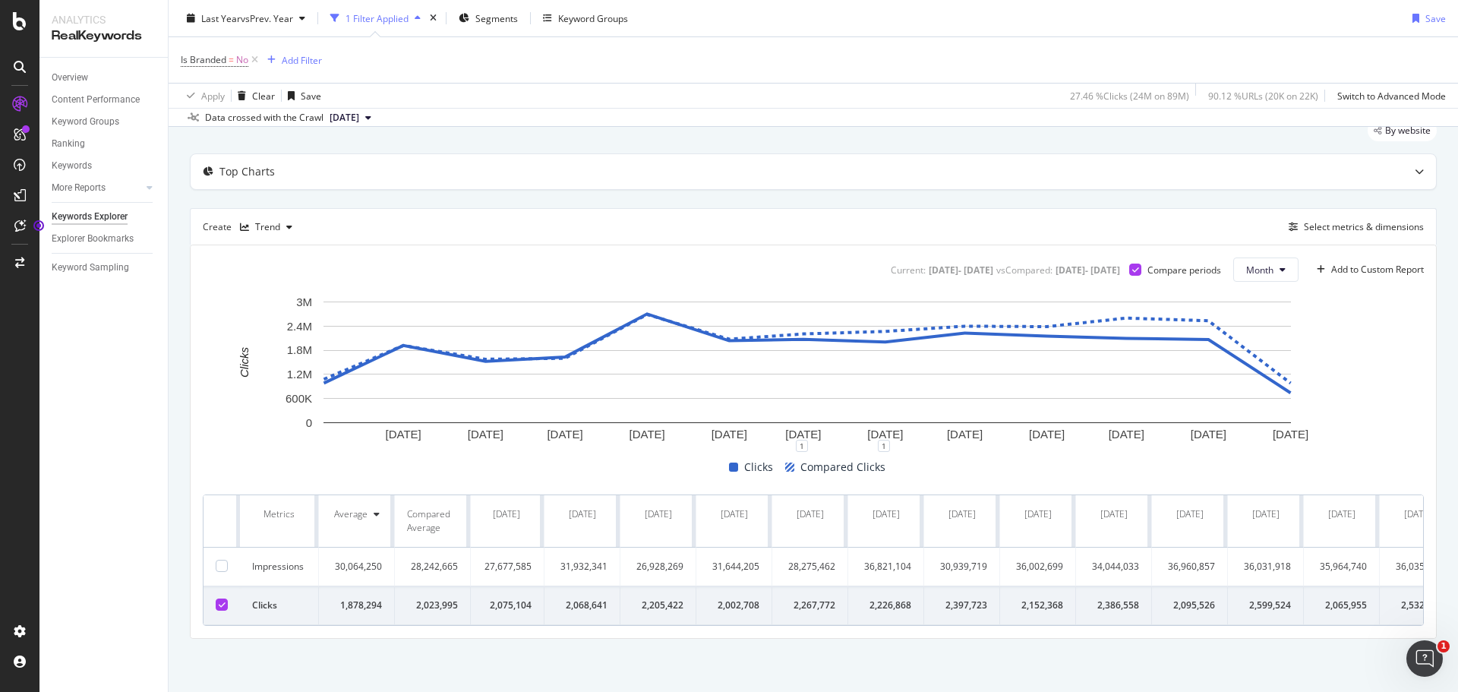
scroll to position [0, 1035]
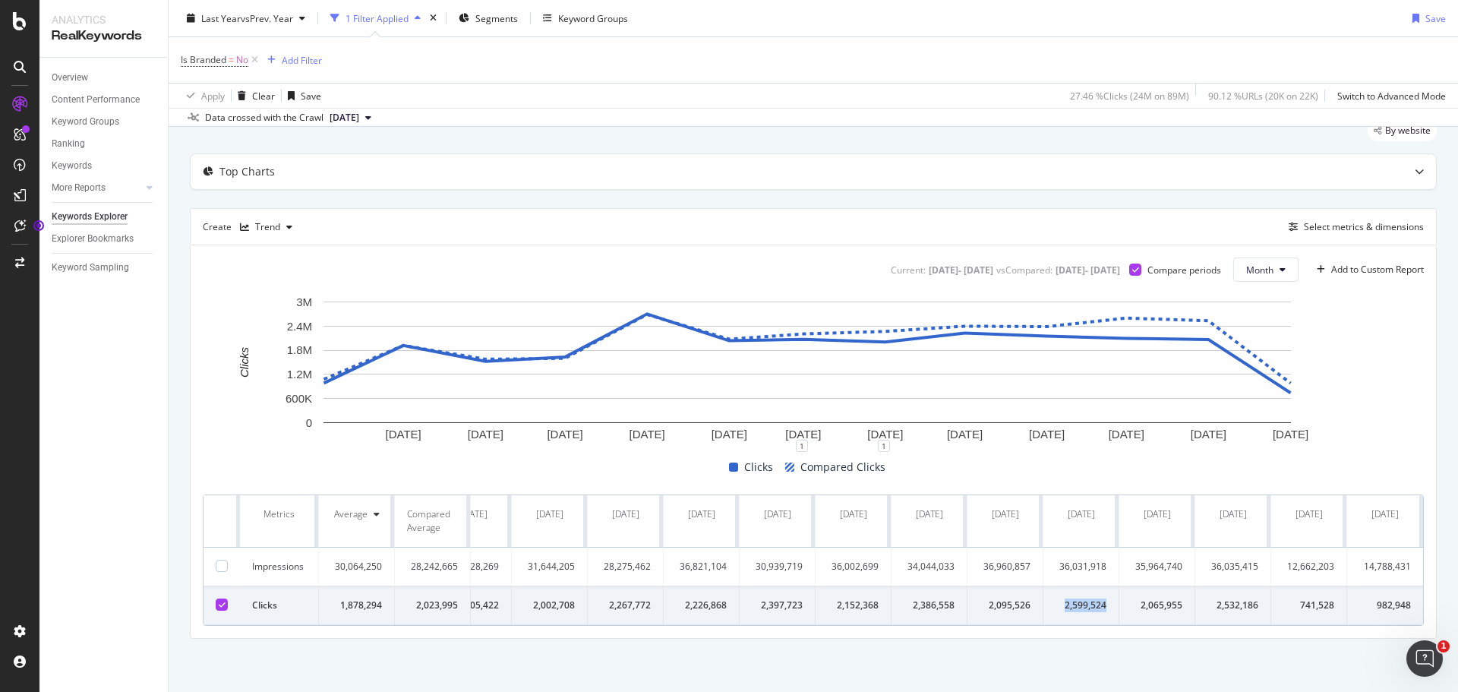
drag, startPoint x: 1055, startPoint y: 593, endPoint x: 1096, endPoint y: 594, distance: 41.0
click at [1096, 594] on td "2,599,524" at bounding box center [1082, 605] width 76 height 39
copy div "2,599,524"
drag, startPoint x: 1066, startPoint y: 592, endPoint x: 1058, endPoint y: 596, distance: 8.9
click at [1066, 599] on div "2,599,524" at bounding box center [1081, 606] width 51 height 14
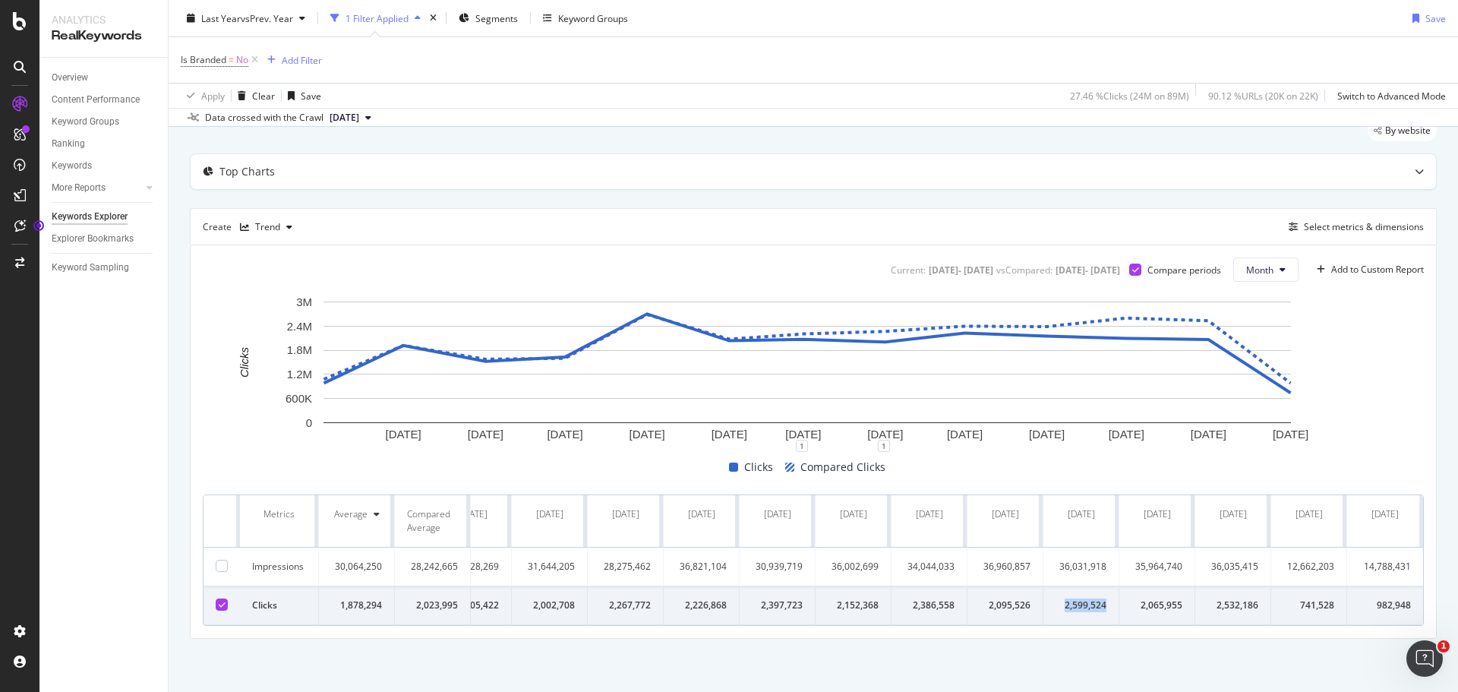
drag, startPoint x: 1054, startPoint y: 595, endPoint x: 1096, endPoint y: 590, distance: 42.0
click at [1096, 590] on td "2,599,524" at bounding box center [1082, 605] width 76 height 39
copy div "2,599,524"
drag, startPoint x: 1130, startPoint y: 594, endPoint x: 1175, endPoint y: 593, distance: 44.8
click at [1175, 593] on td "2,065,955" at bounding box center [1158, 605] width 76 height 39
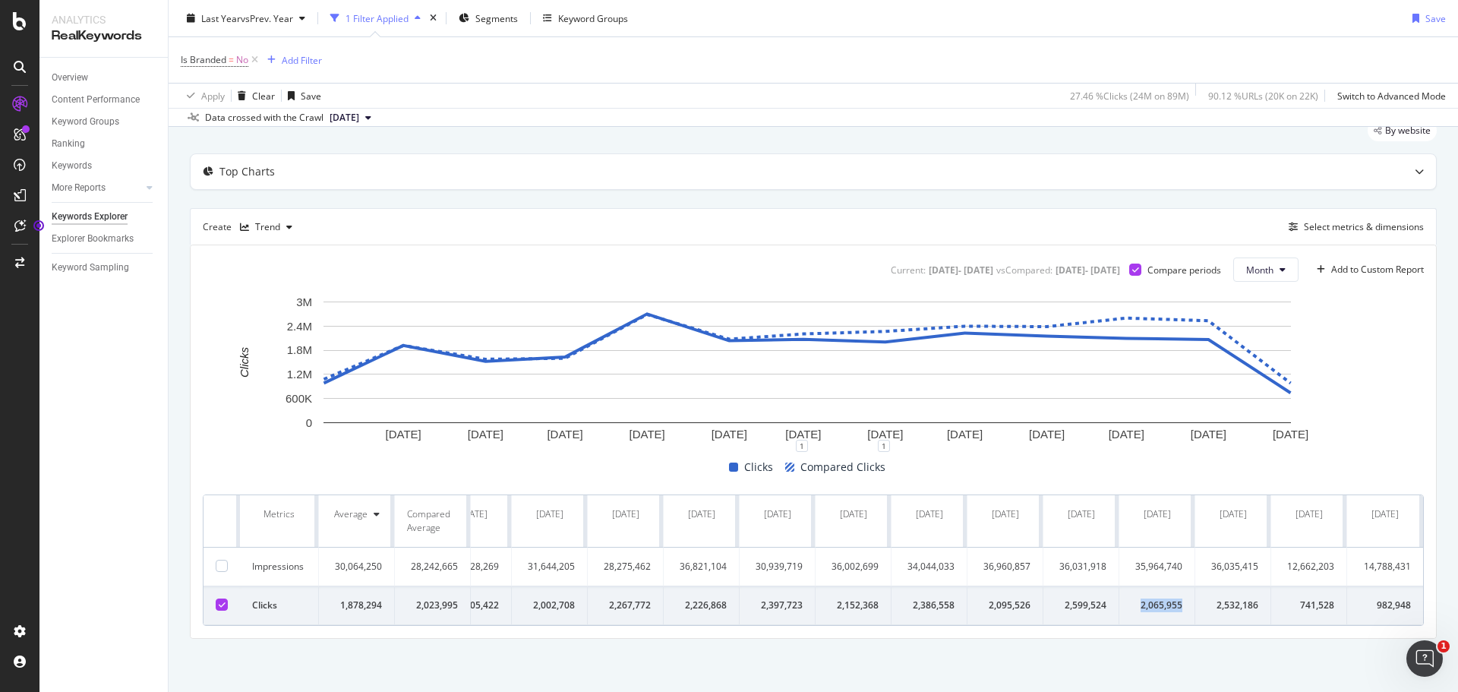
copy div "2,065,955"
drag, startPoint x: 1209, startPoint y: 593, endPoint x: 1246, endPoint y: 595, distance: 38.0
click at [1246, 599] on div "2,532,186" at bounding box center [1233, 606] width 51 height 14
click at [1243, 599] on div "2,532,186" at bounding box center [1233, 606] width 51 height 14
drag, startPoint x: 1204, startPoint y: 596, endPoint x: 1246, endPoint y: 595, distance: 42.6
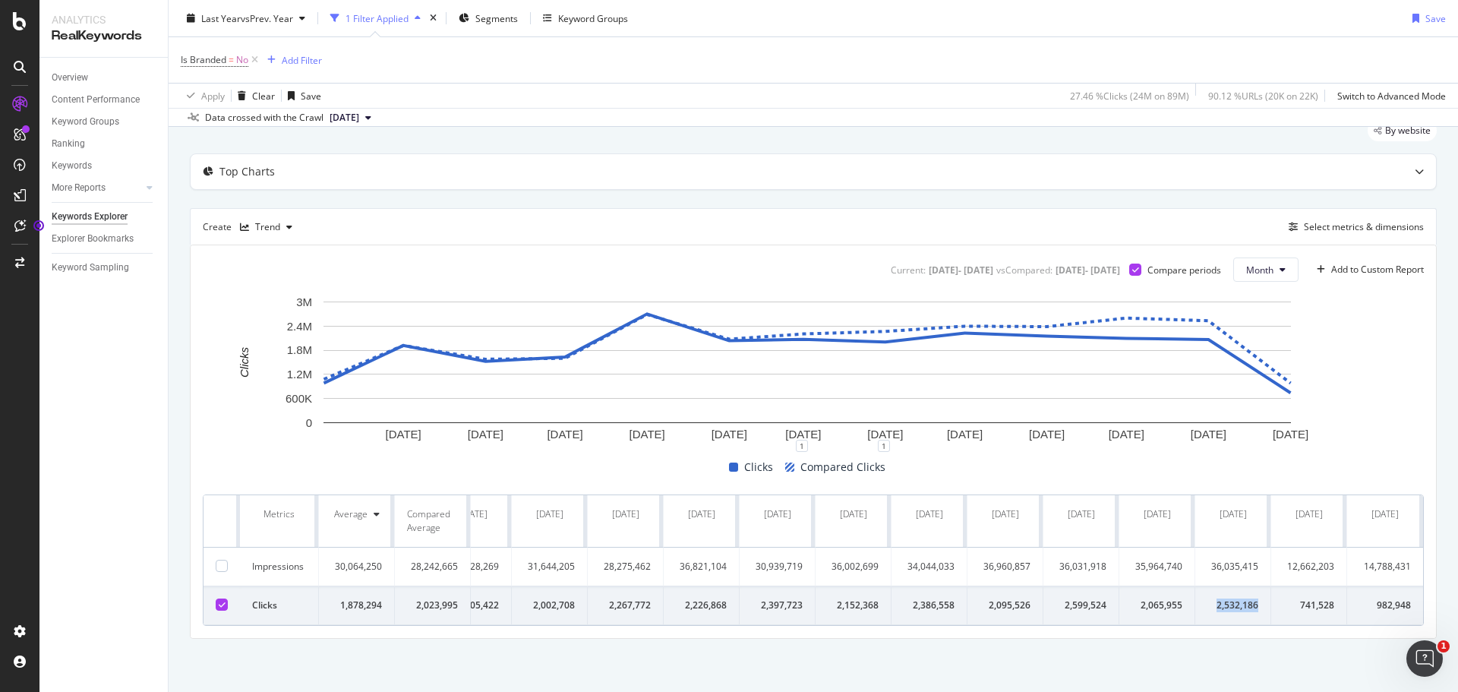
click at [1246, 599] on div "2,532,186" at bounding box center [1233, 606] width 51 height 14
copy div "2,532,186"
drag, startPoint x: 976, startPoint y: 595, endPoint x: 1019, endPoint y: 593, distance: 43.3
click at [1019, 593] on td "2,095,526" at bounding box center [1006, 605] width 76 height 39
copy div "2,095,526"
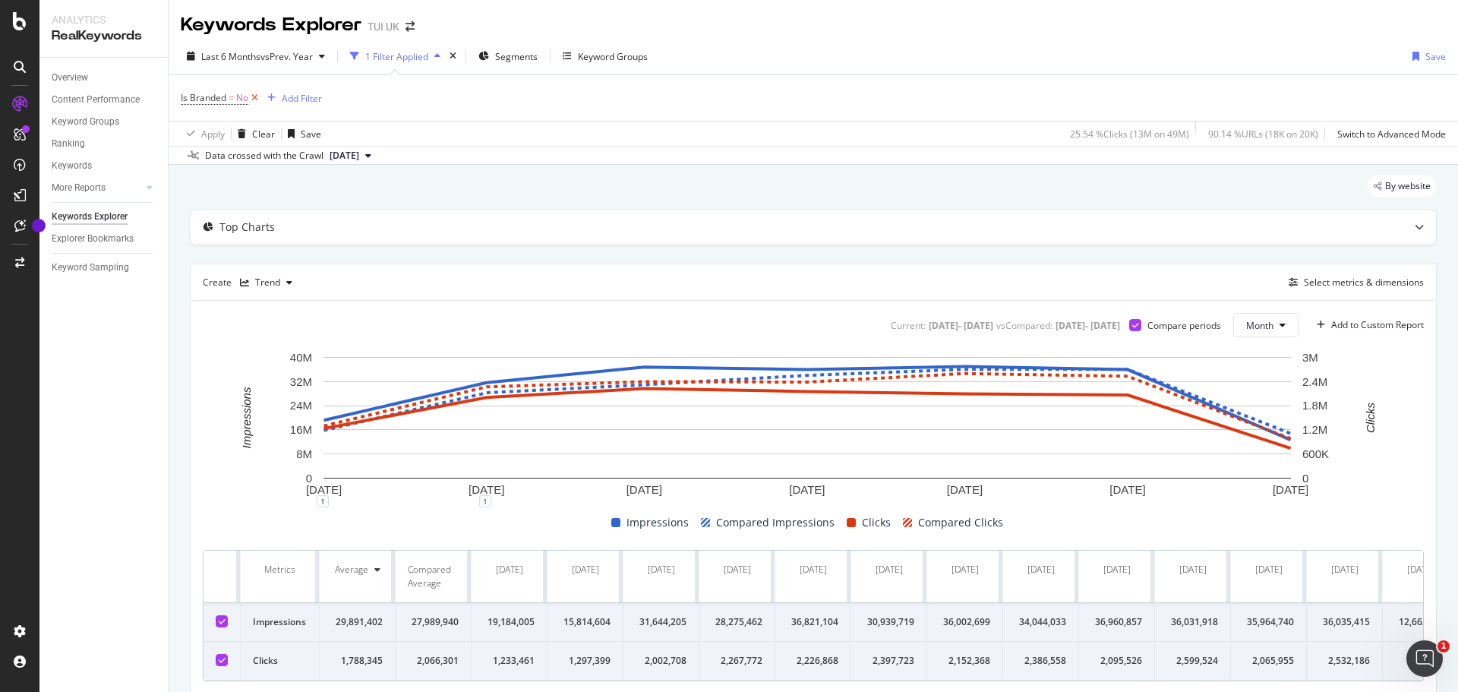
click at [255, 96] on icon at bounding box center [254, 97] width 13 height 15
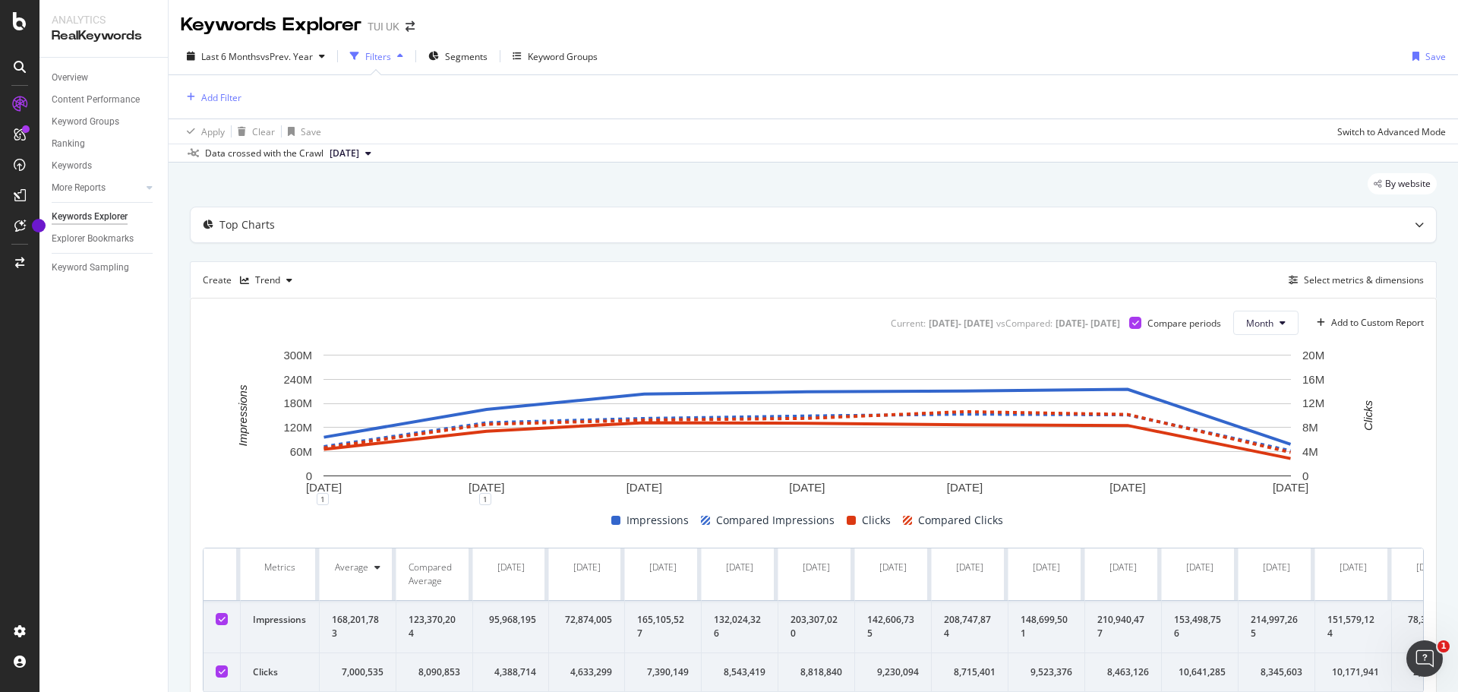
click at [221, 621] on icon at bounding box center [222, 619] width 7 height 8
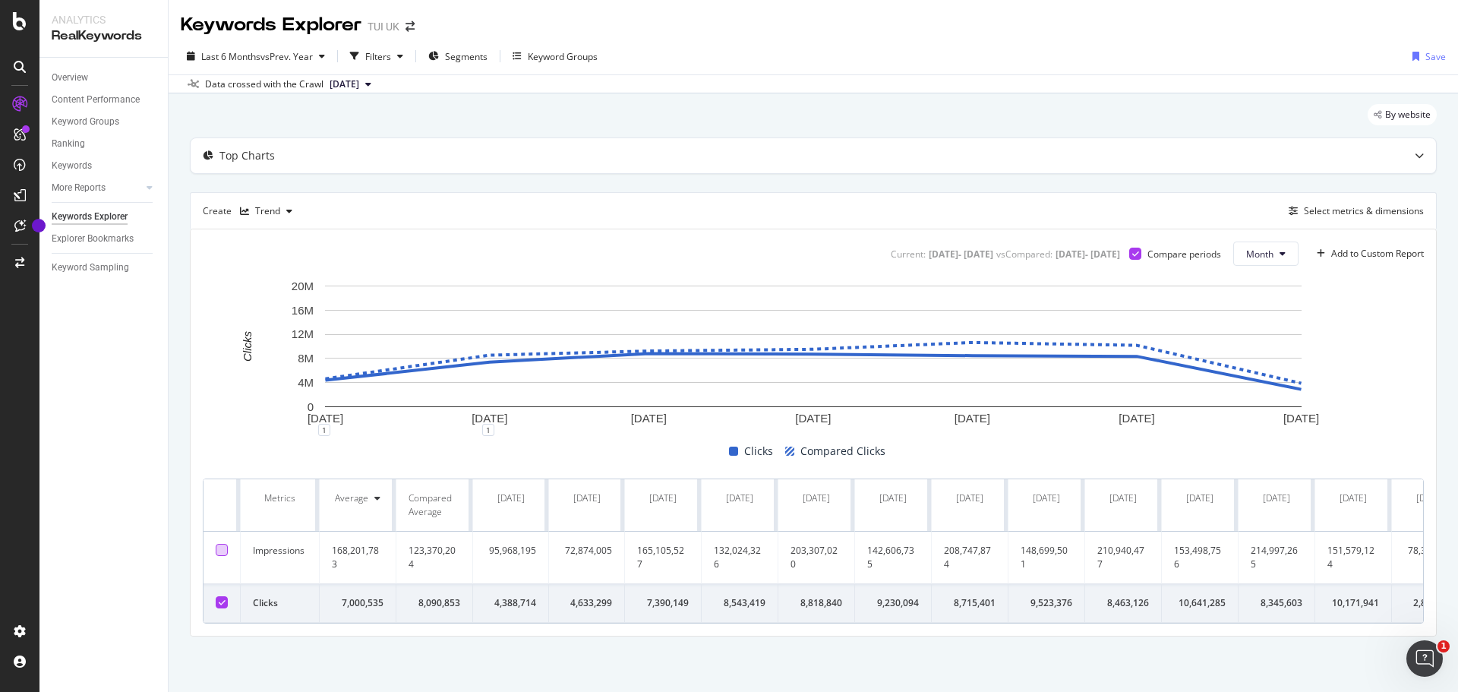
click at [225, 550] on div at bounding box center [222, 550] width 12 height 12
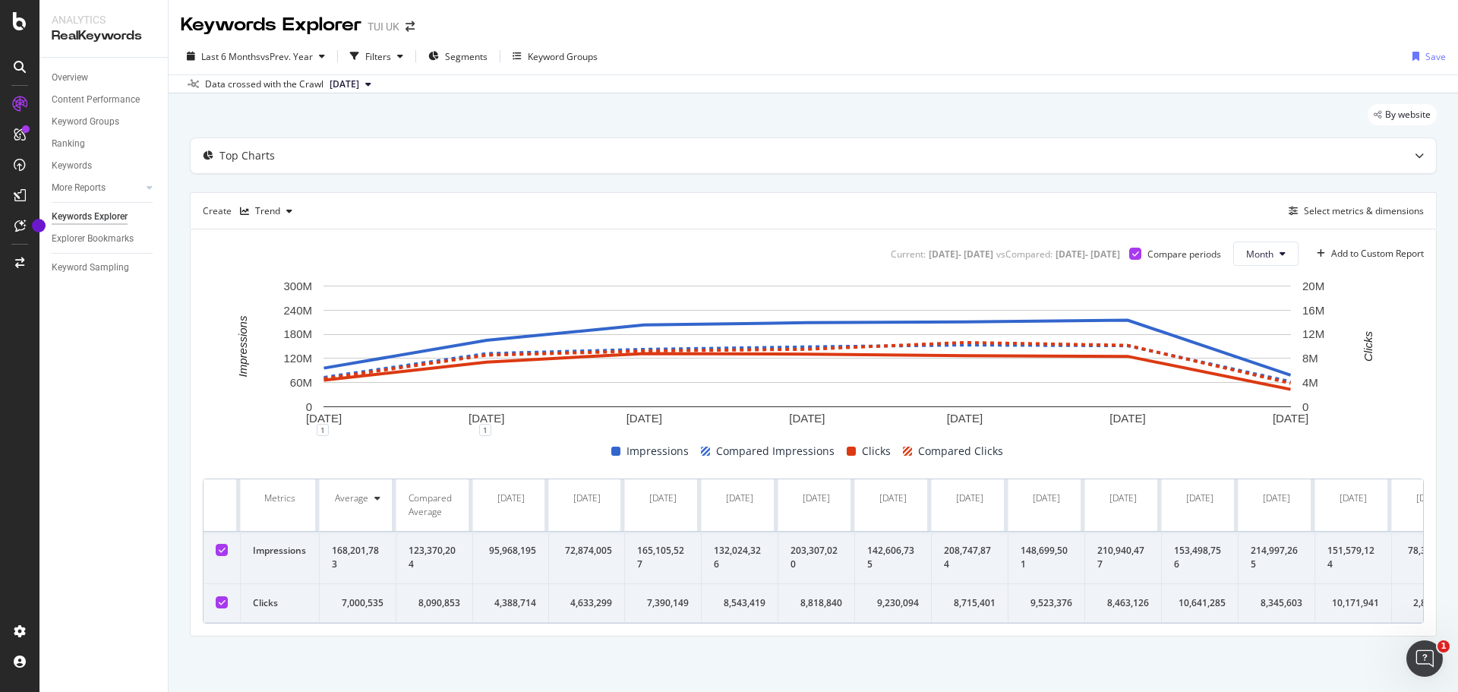
click at [226, 605] on div at bounding box center [222, 602] width 12 height 12
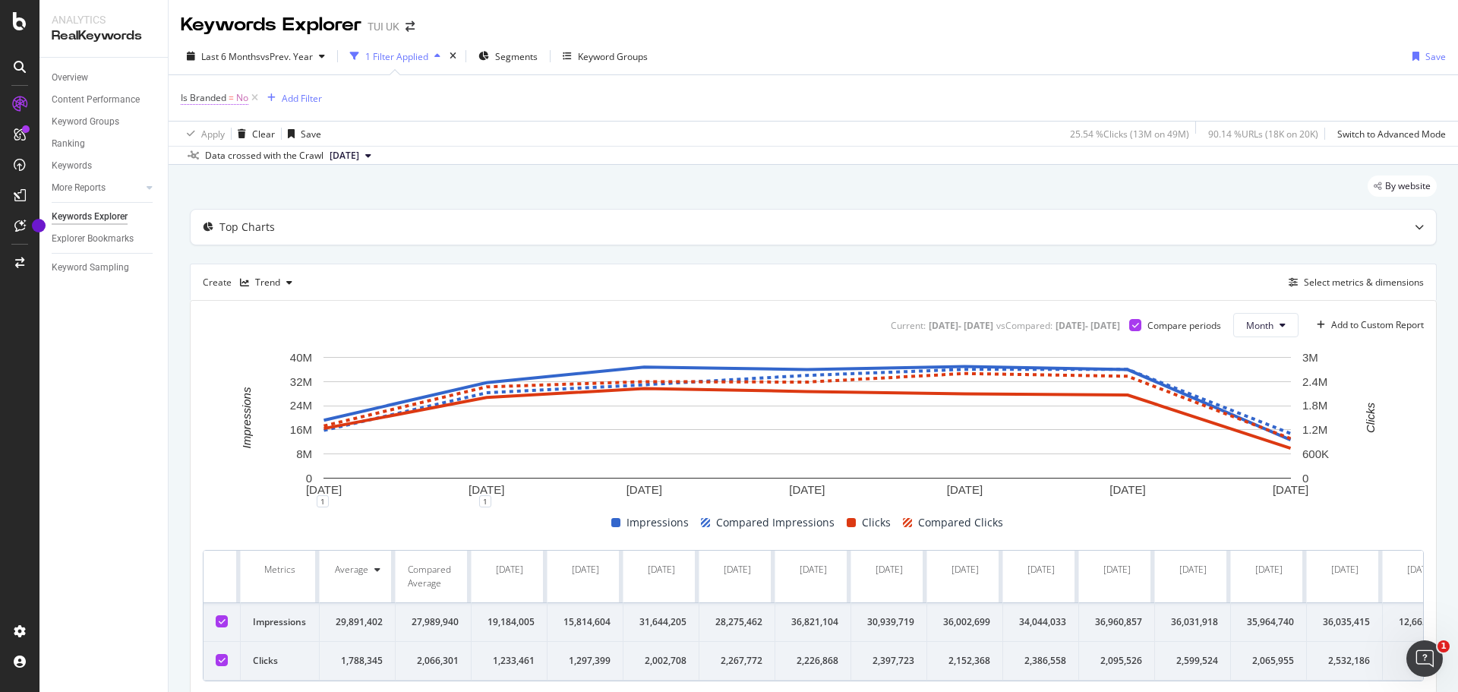
click at [208, 96] on span "Is Branded" at bounding box center [204, 97] width 46 height 13
click at [215, 135] on icon at bounding box center [212, 133] width 11 height 9
click at [211, 167] on span "Yes" at bounding box center [208, 165] width 15 height 13
click at [346, 166] on div "Apply" at bounding box center [349, 166] width 24 height 13
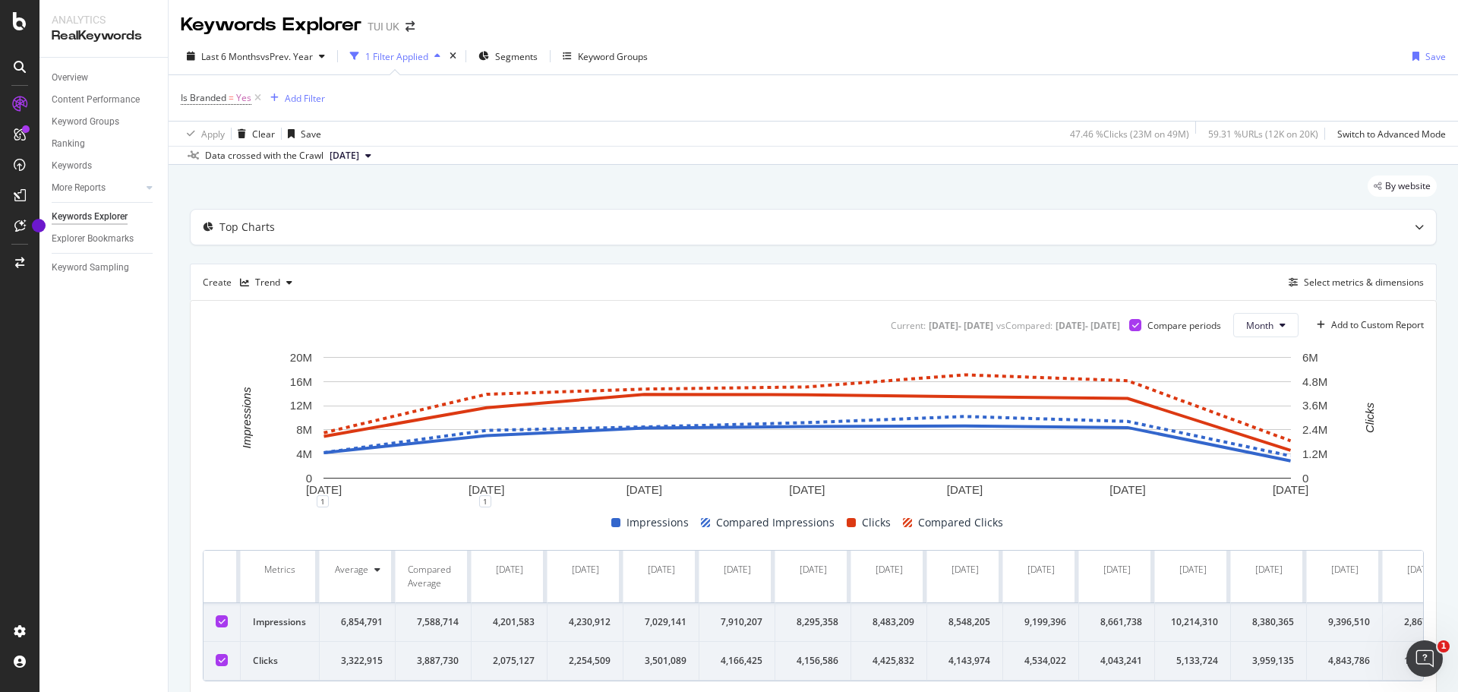
click at [220, 621] on icon at bounding box center [222, 622] width 7 height 8
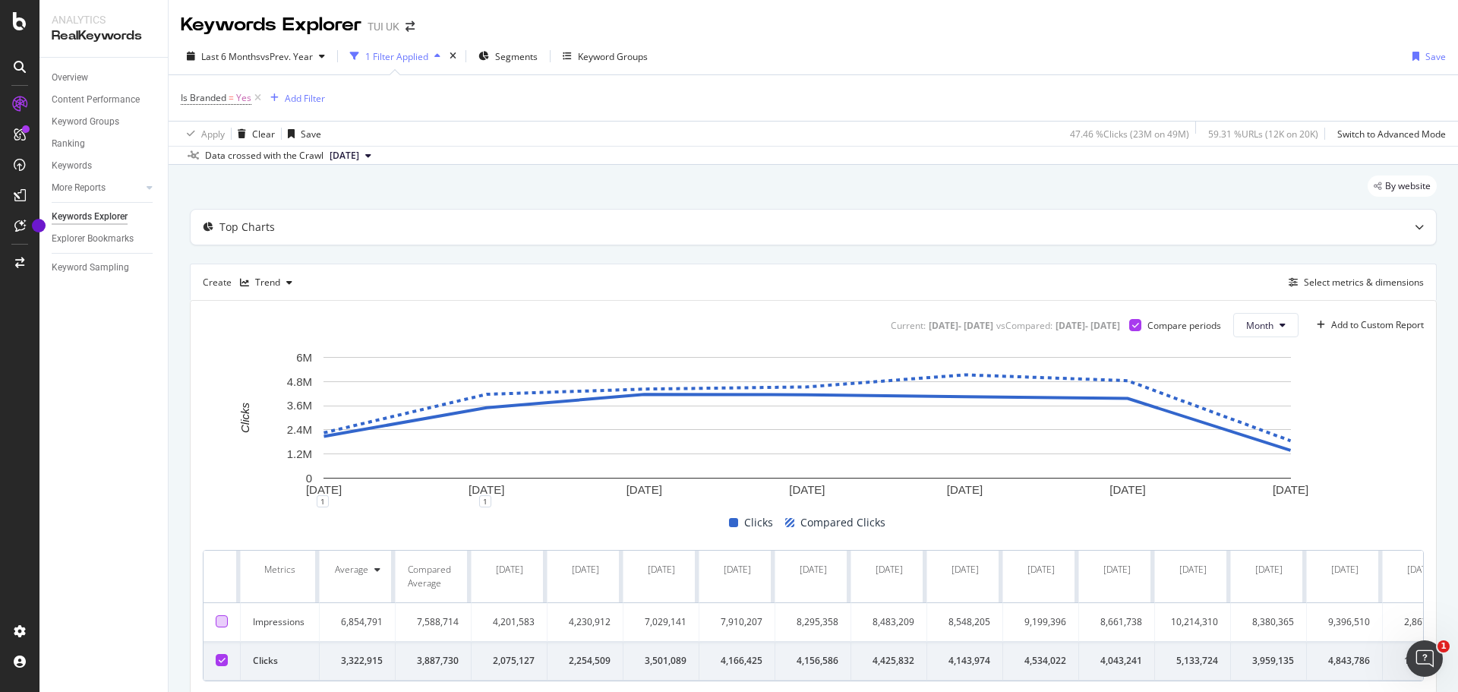
click at [220, 621] on div at bounding box center [222, 621] width 12 height 12
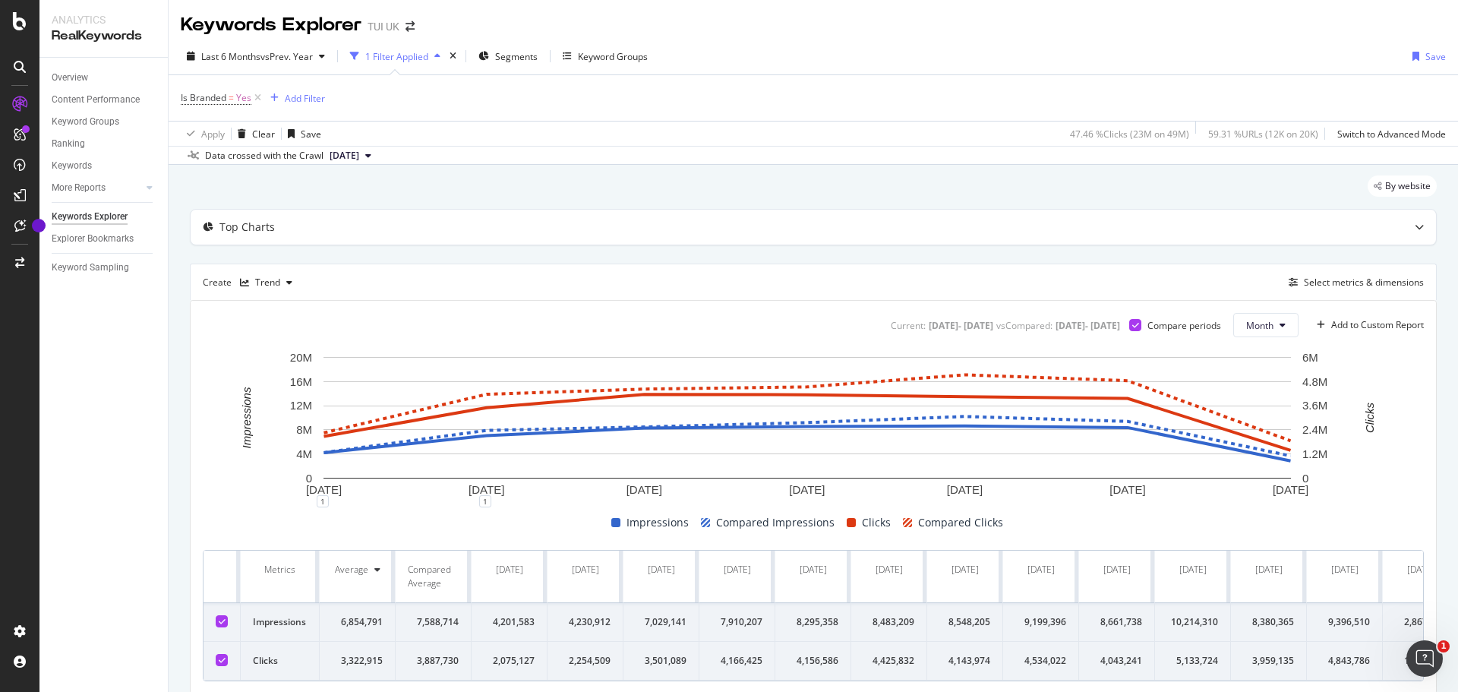
click at [226, 659] on div at bounding box center [222, 660] width 12 height 12
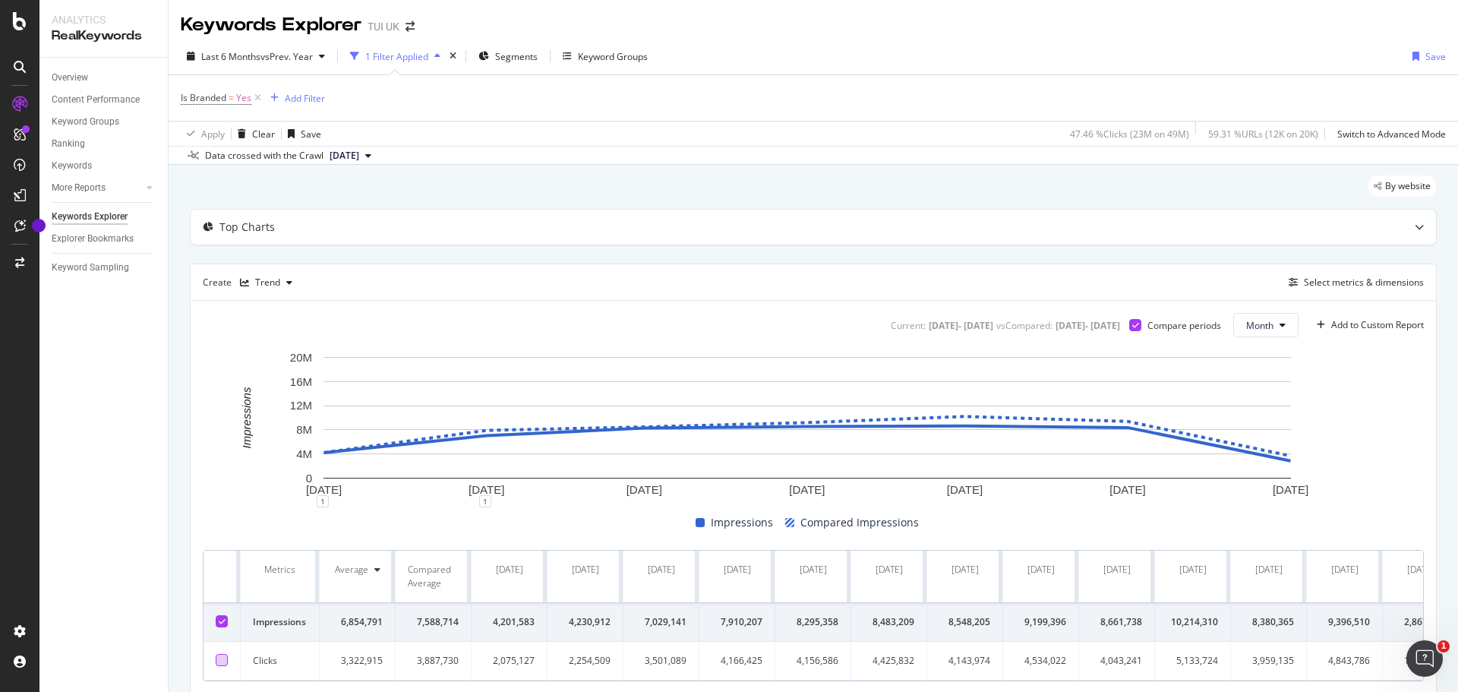
click at [223, 660] on div at bounding box center [222, 660] width 12 height 12
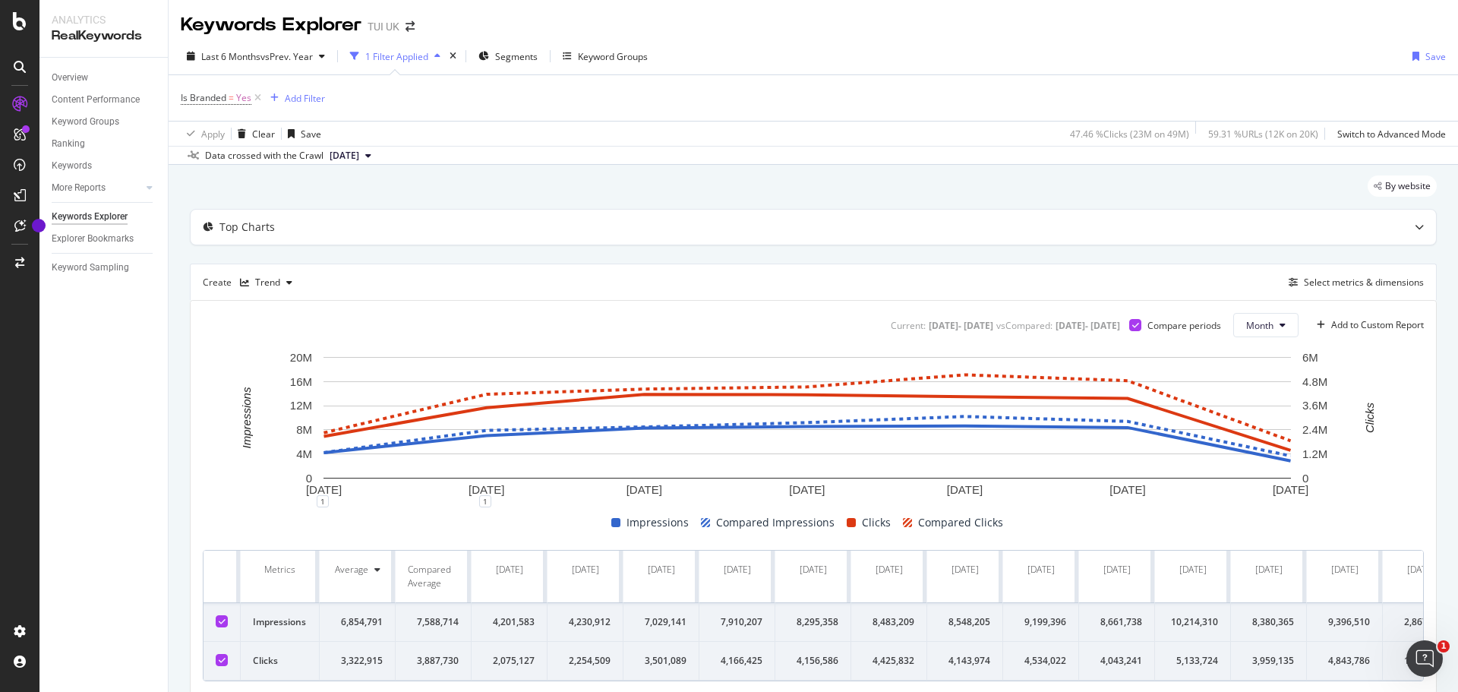
click at [226, 615] on div at bounding box center [222, 621] width 12 height 12
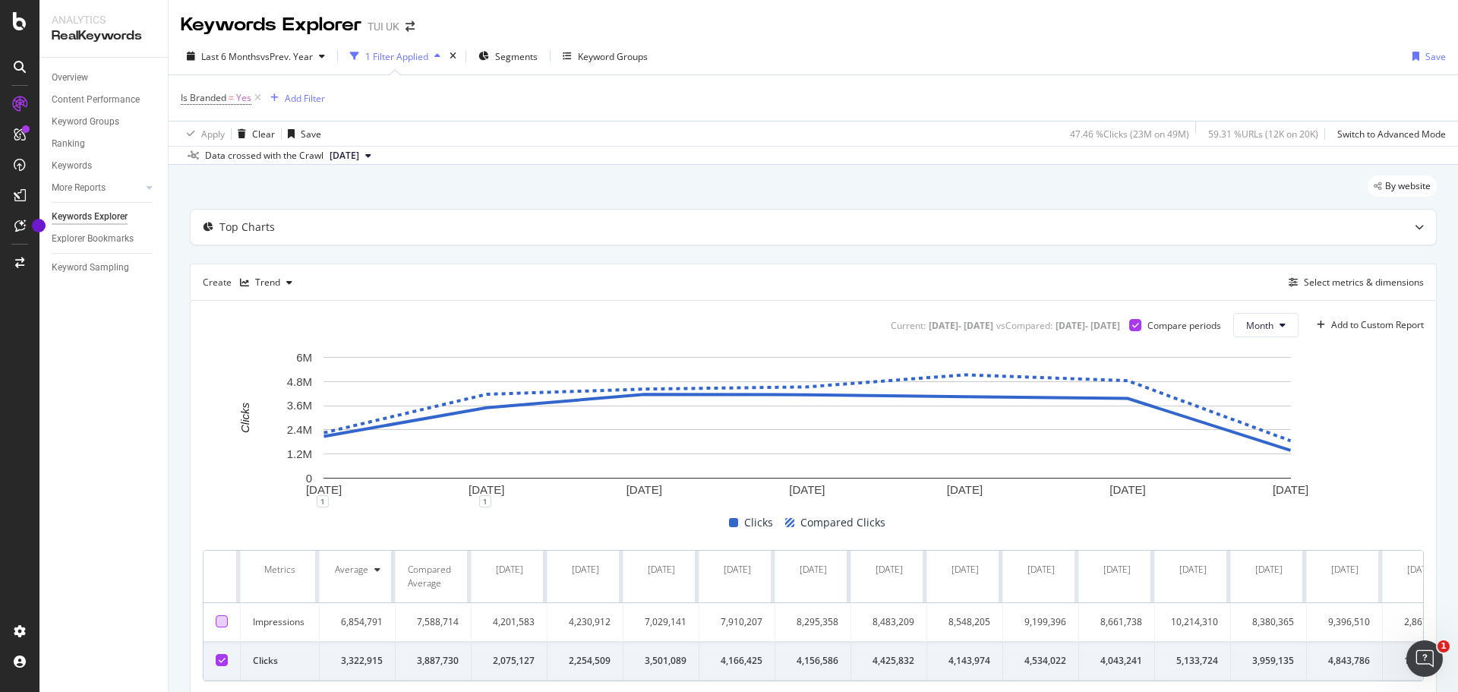
click at [225, 624] on div at bounding box center [222, 621] width 12 height 12
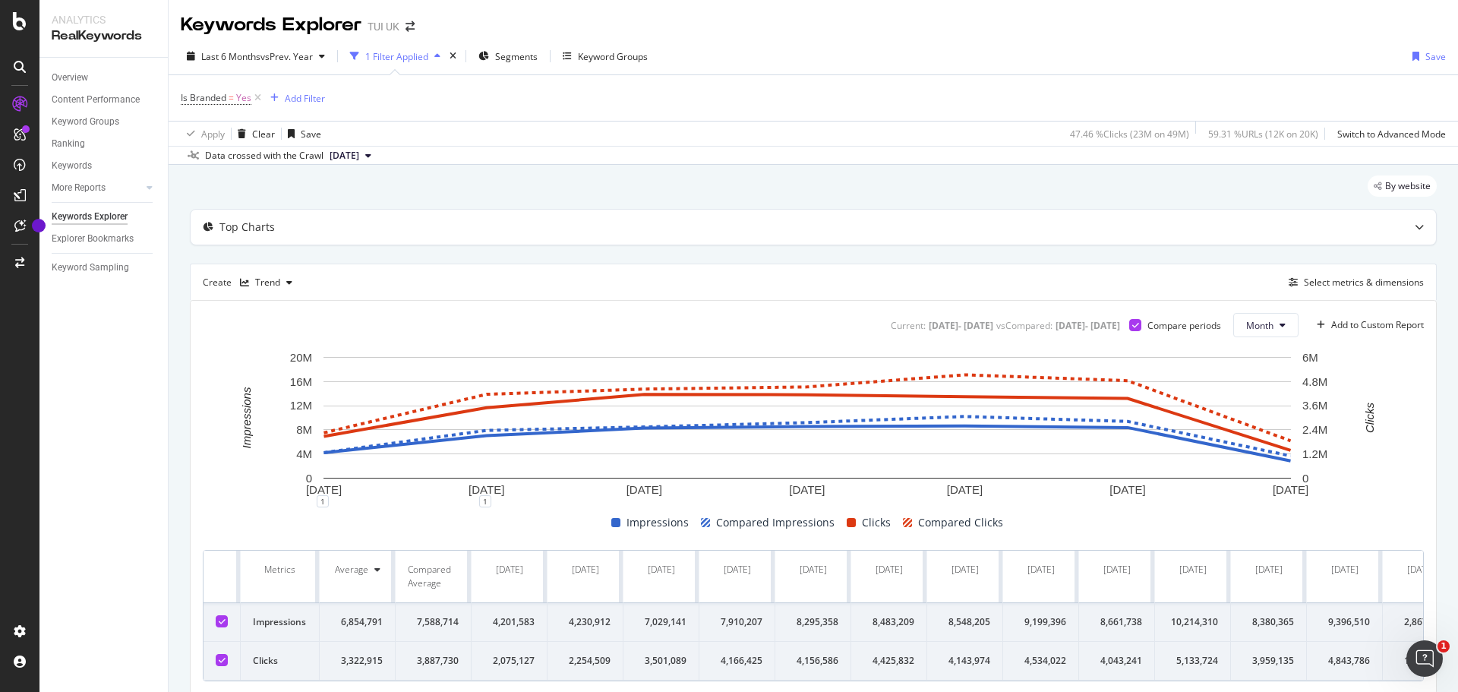
click at [228, 624] on td at bounding box center [222, 622] width 37 height 39
click at [223, 621] on icon at bounding box center [222, 622] width 7 height 8
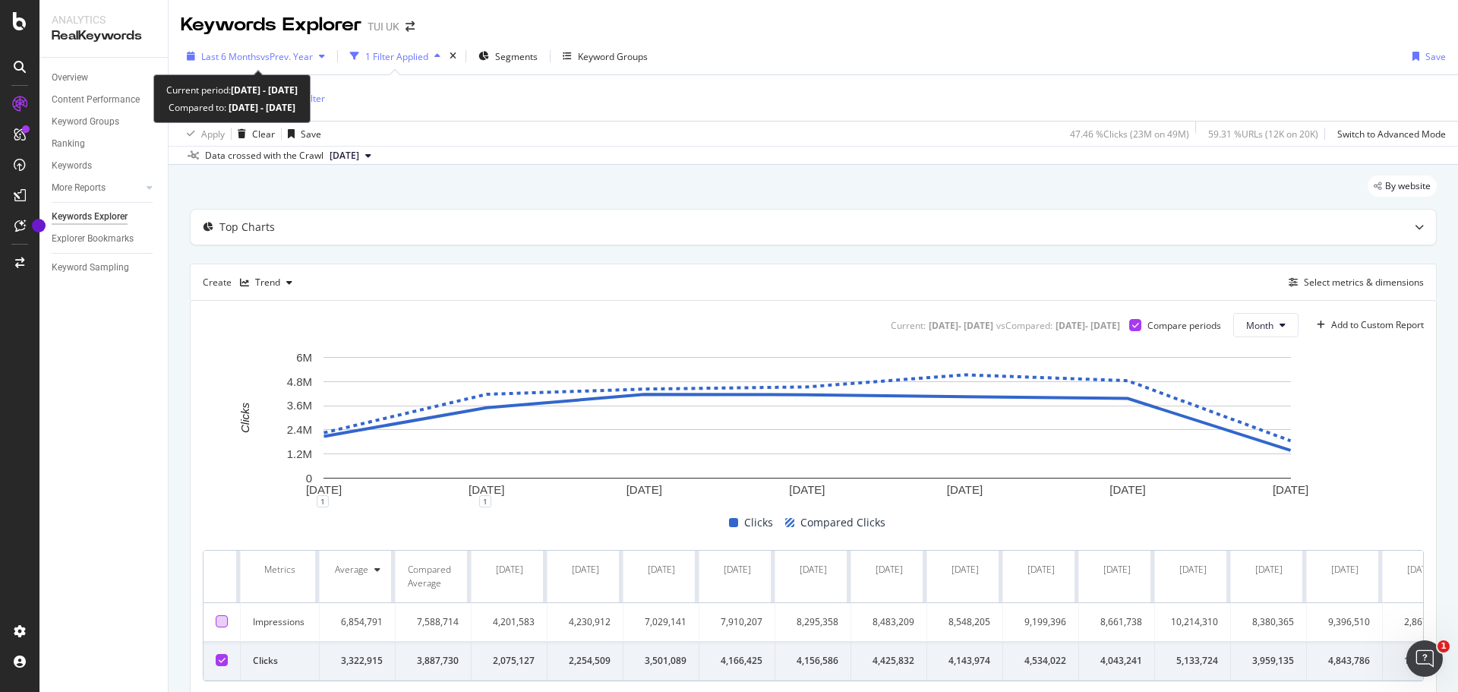
click at [307, 59] on span "vs Prev. Year" at bounding box center [287, 56] width 52 height 13
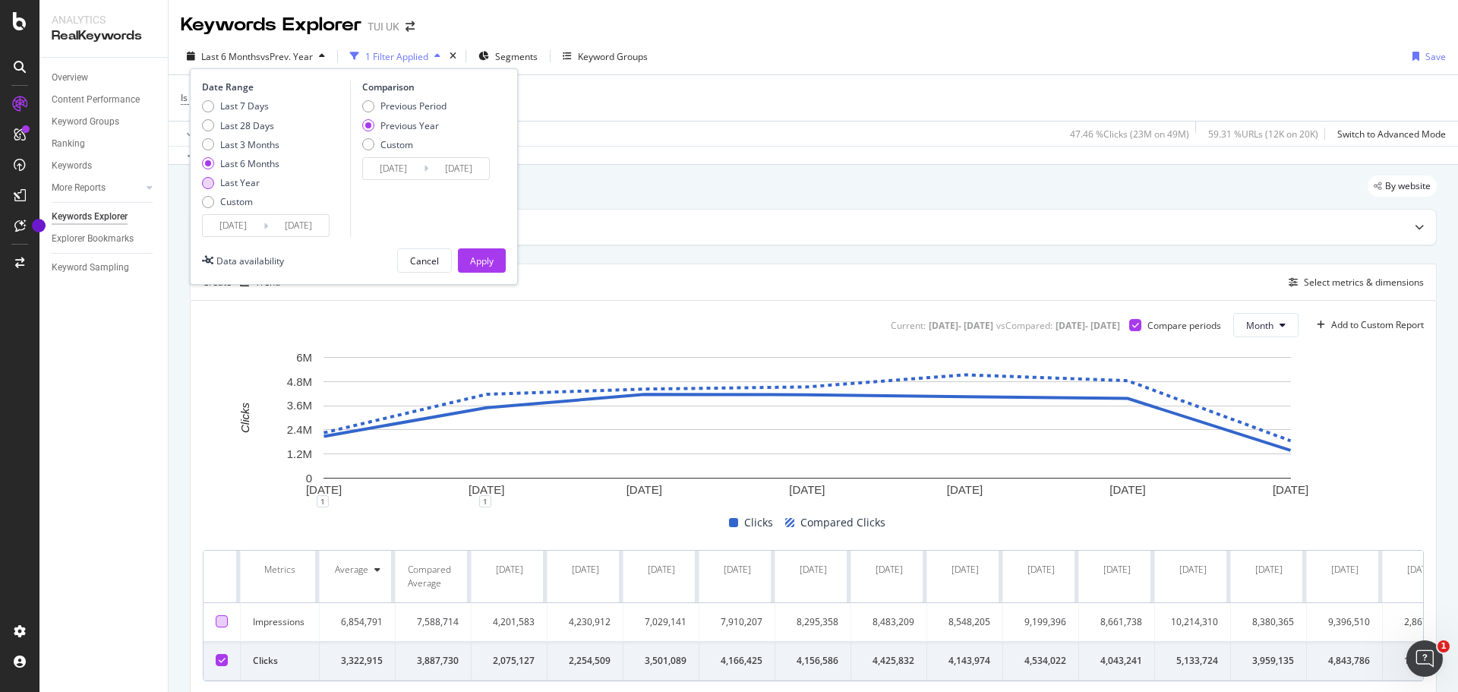
click at [231, 184] on div "Last Year" at bounding box center [239, 182] width 39 height 13
type input "2024/09/13"
type input "2023/09/15"
click at [494, 257] on button "Apply" at bounding box center [482, 260] width 48 height 24
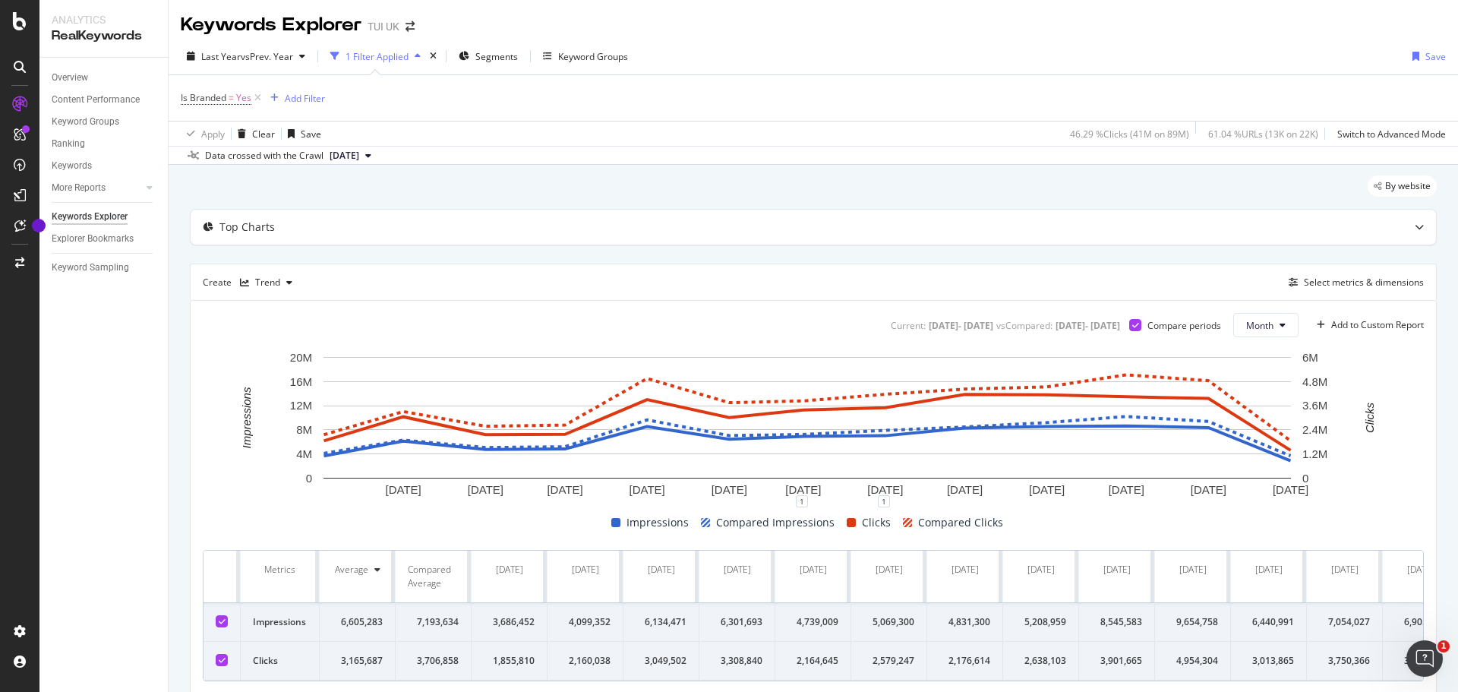
click at [225, 619] on icon at bounding box center [222, 622] width 7 height 8
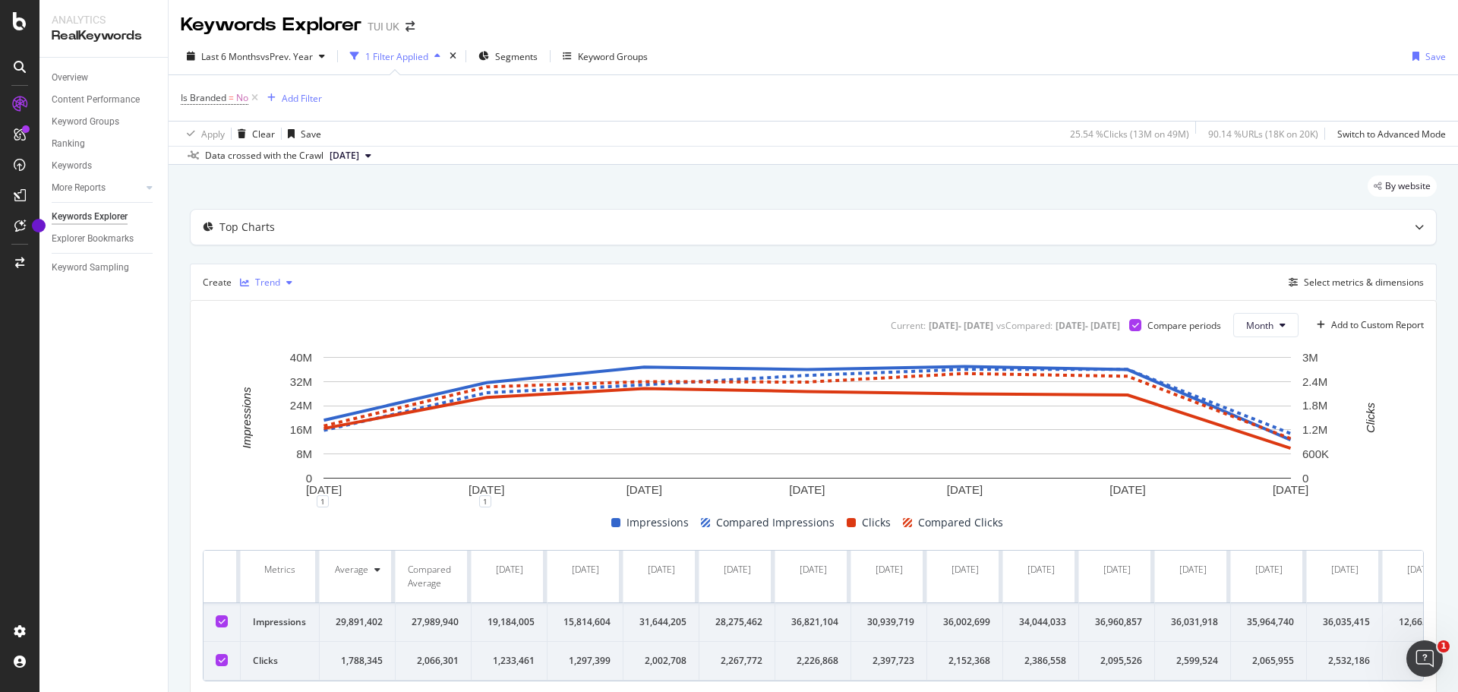
click at [251, 280] on div "button" at bounding box center [244, 282] width 21 height 9
click at [284, 430] on div "KPI" at bounding box center [274, 434] width 69 height 19
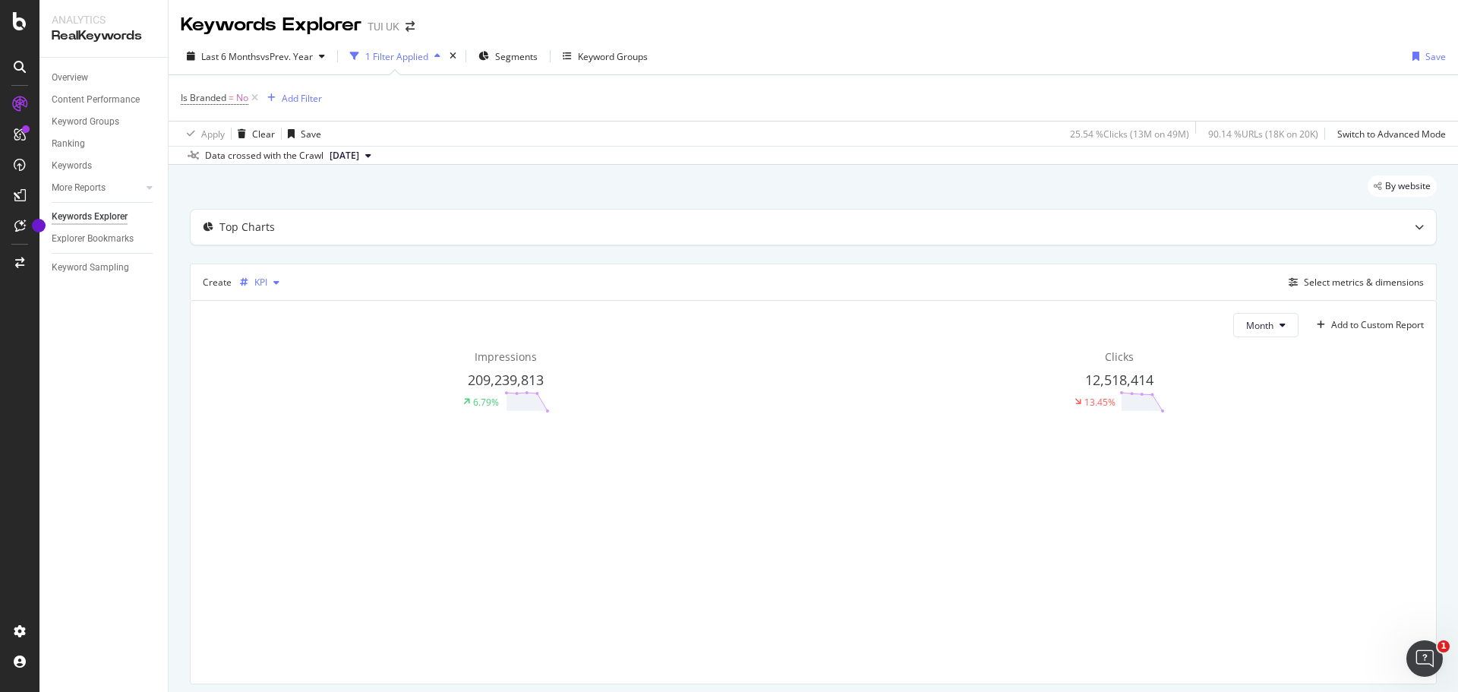
click at [263, 287] on div "KPI" at bounding box center [260, 282] width 13 height 9
click at [285, 333] on div "Trend" at bounding box center [282, 333] width 25 height 13
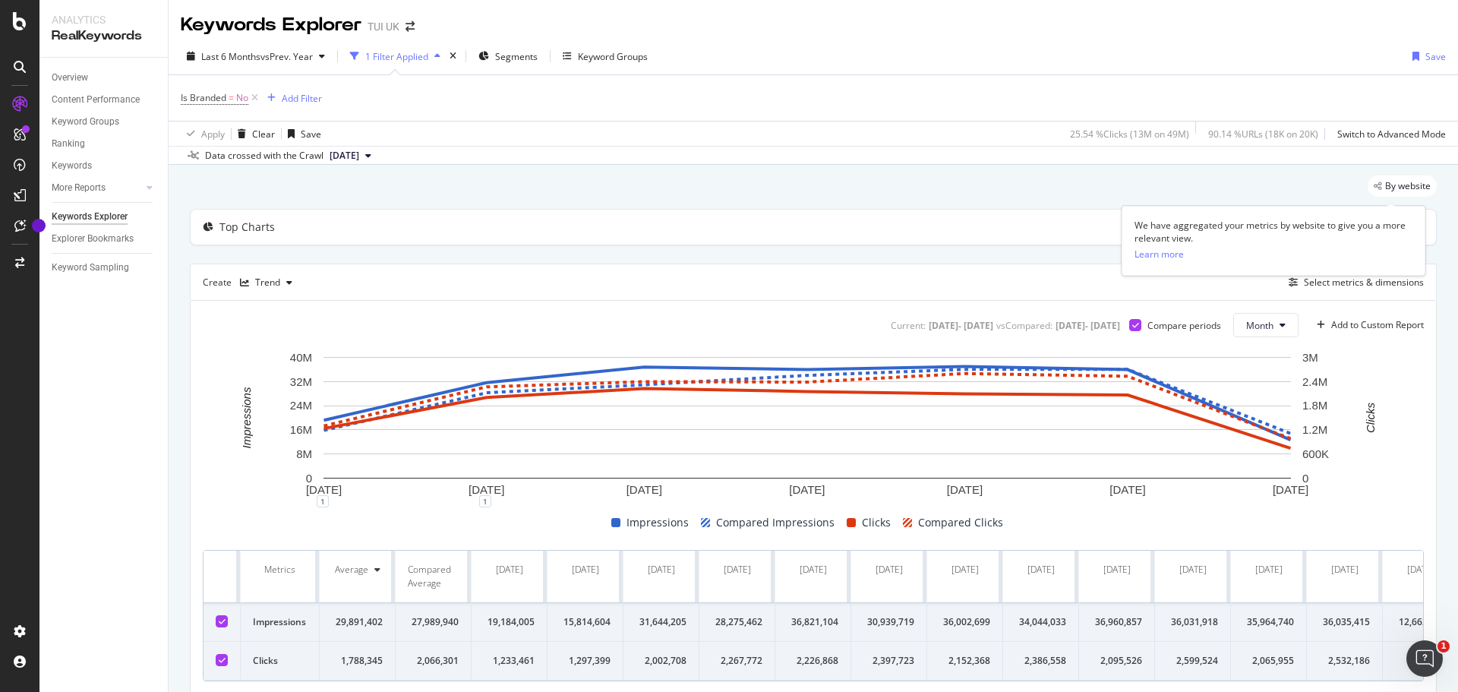
click at [1413, 190] on span "By website" at bounding box center [1408, 186] width 46 height 9
click at [1404, 182] on span "By website" at bounding box center [1408, 186] width 46 height 9
click at [1414, 226] on div at bounding box center [1419, 227] width 33 height 35
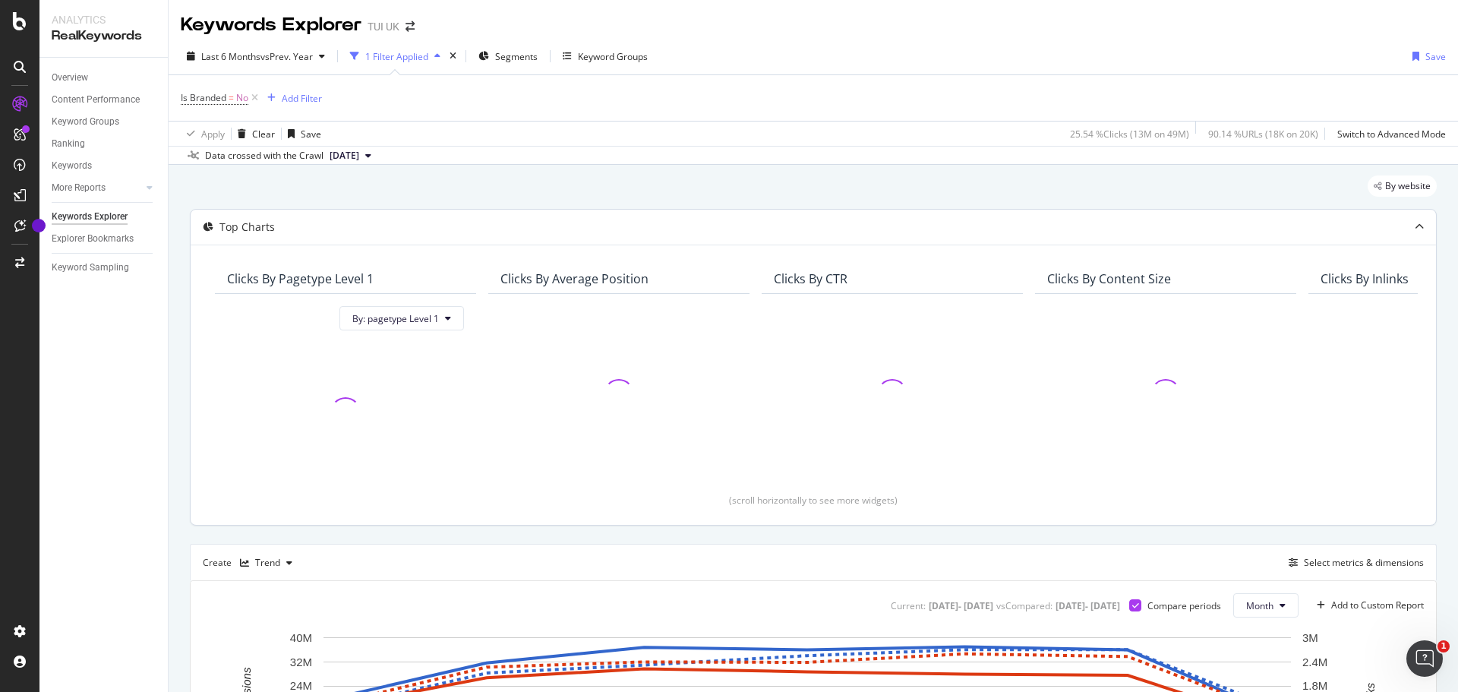
click at [1415, 227] on div at bounding box center [1419, 227] width 33 height 35
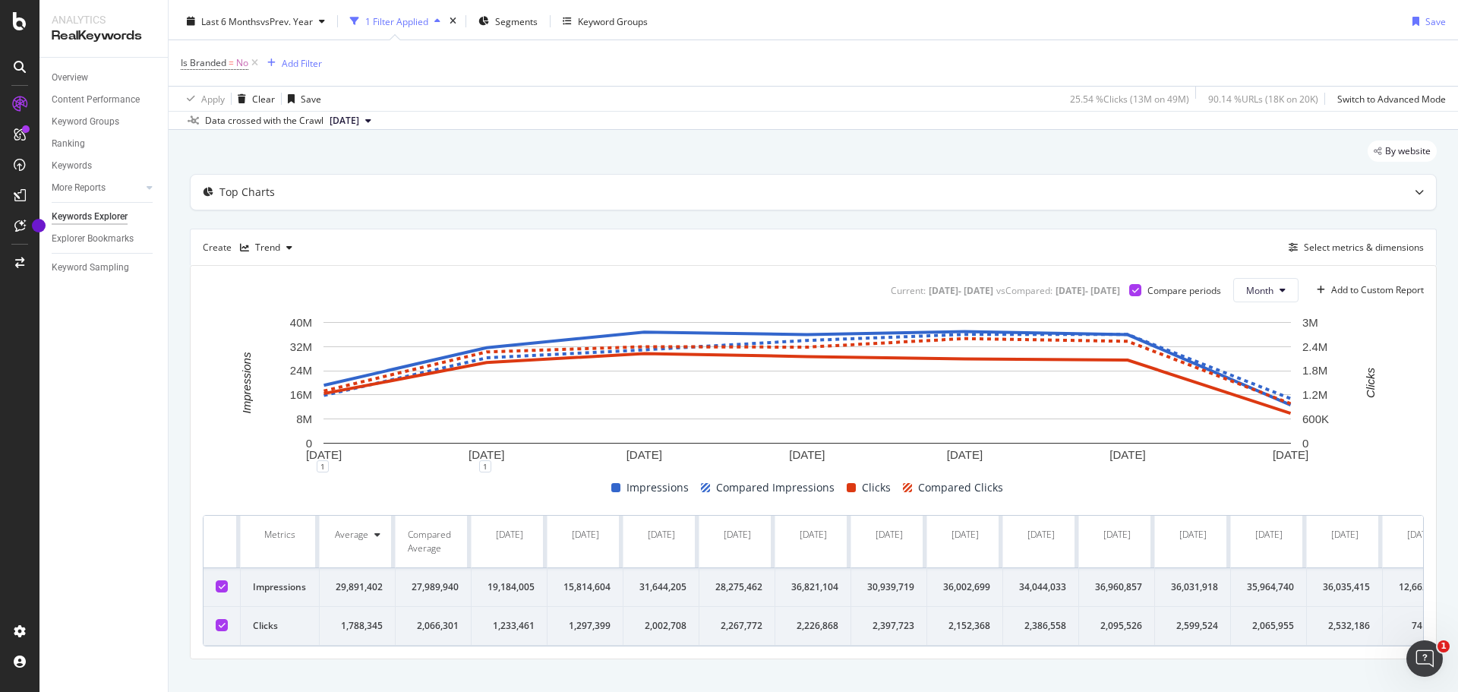
scroll to position [67, 0]
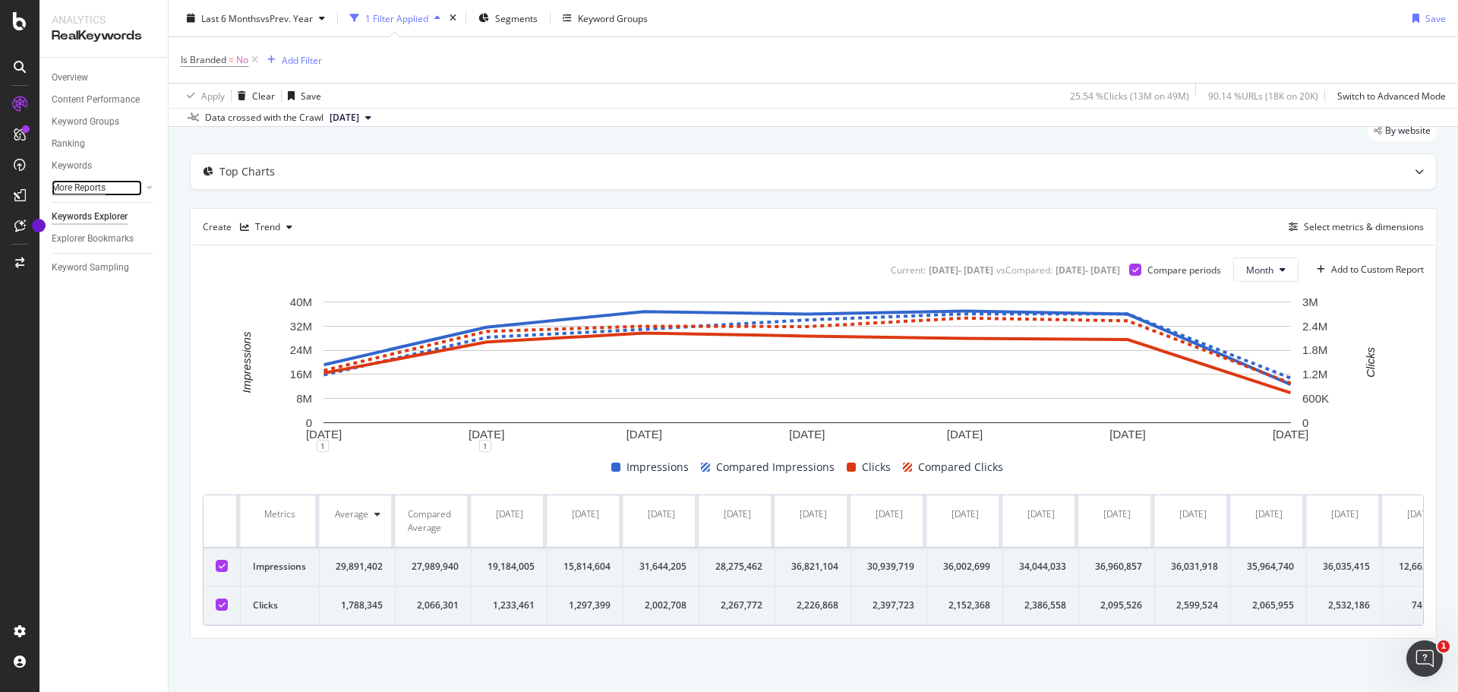
click at [98, 187] on div "More Reports" at bounding box center [79, 188] width 54 height 16
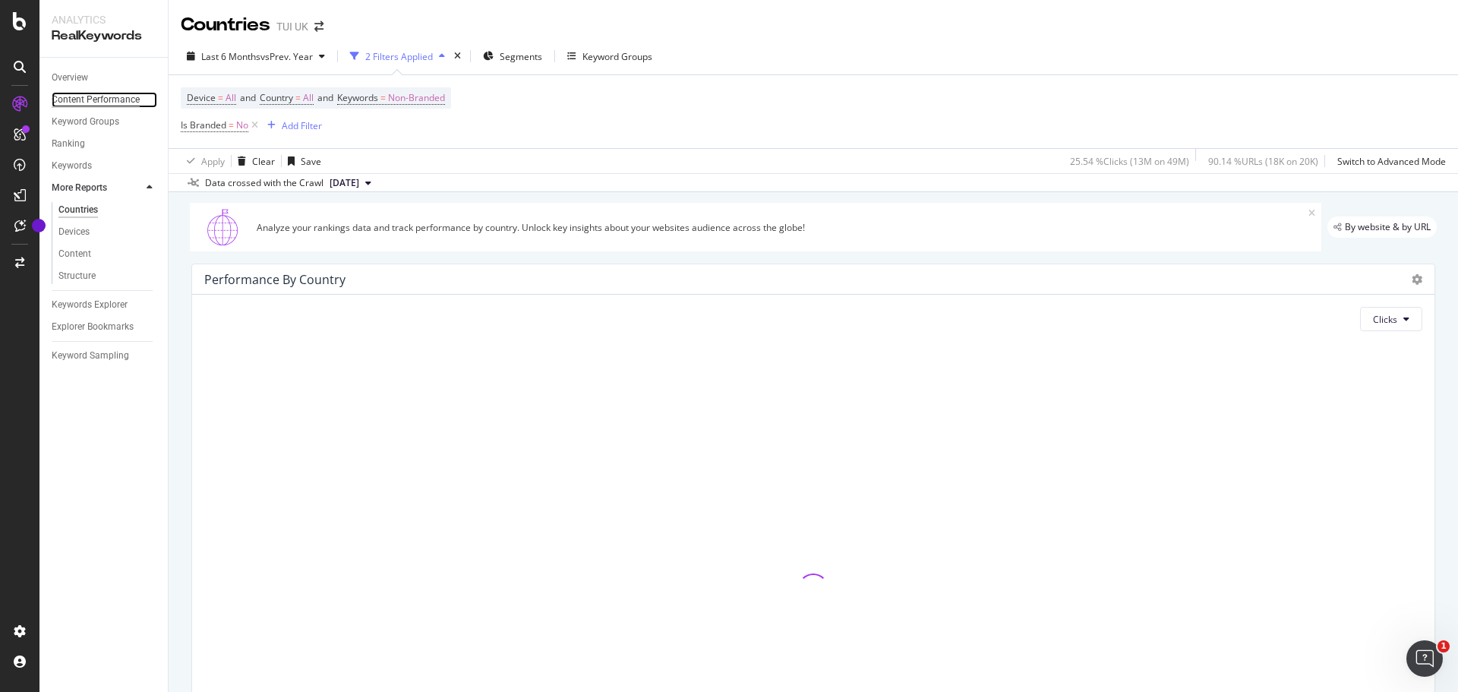
click at [82, 97] on div "Content Performance" at bounding box center [96, 100] width 88 height 16
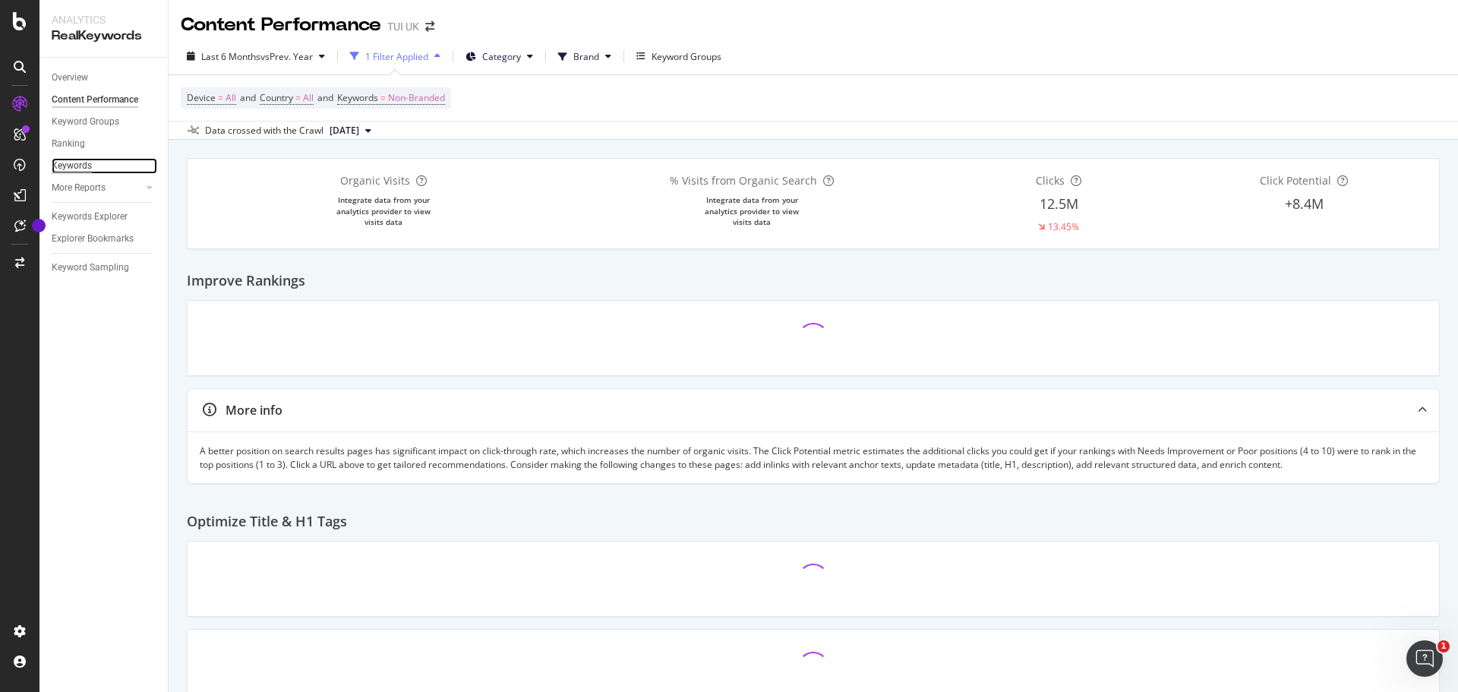
click at [77, 167] on div "Keywords" at bounding box center [72, 166] width 40 height 16
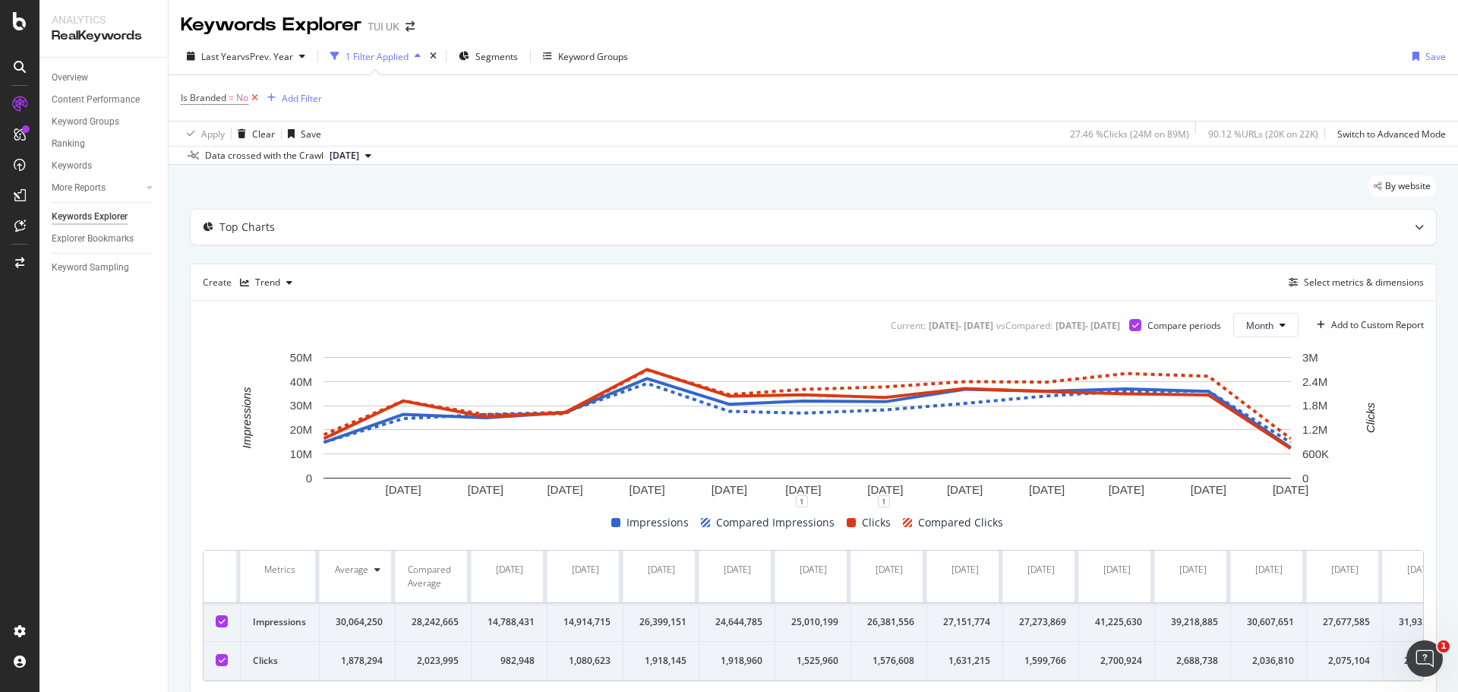
click at [258, 96] on icon at bounding box center [254, 97] width 13 height 15
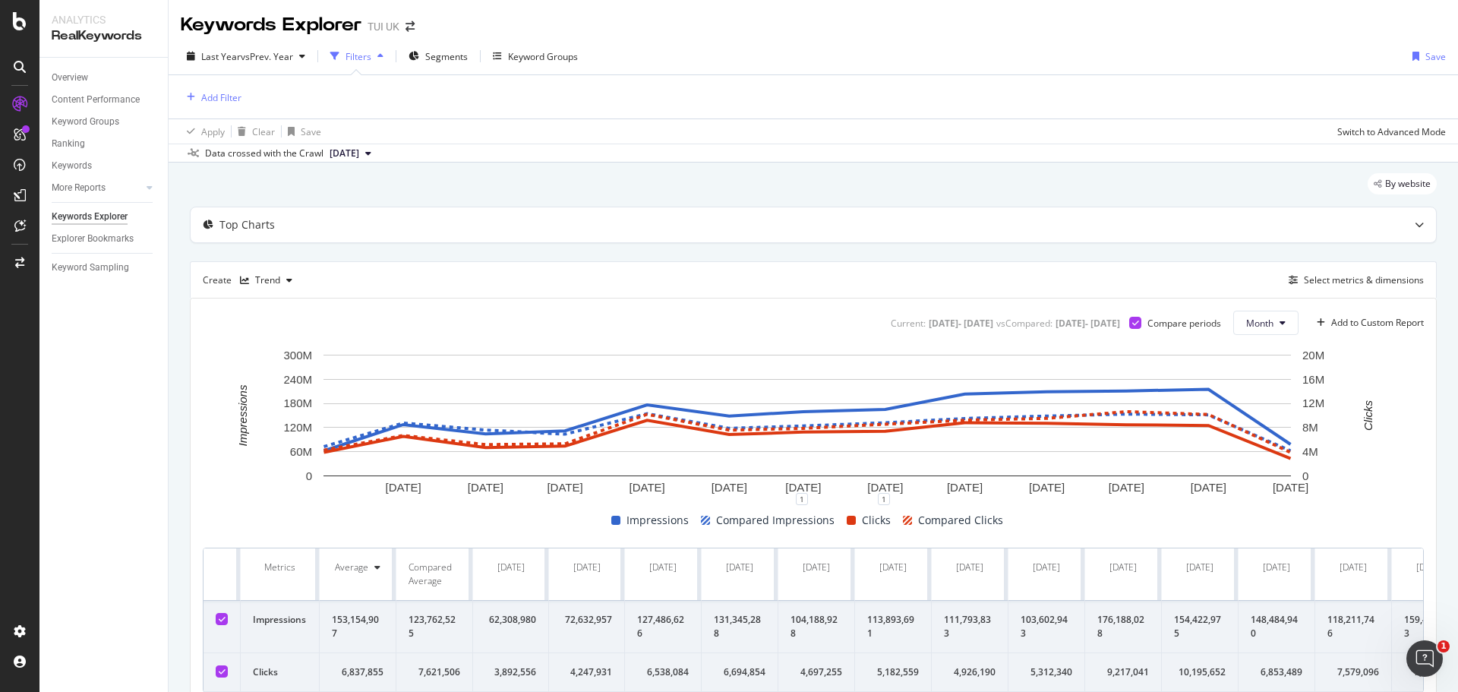
click at [219, 615] on icon at bounding box center [222, 619] width 7 height 8
